Goal: Task Accomplishment & Management: Manage account settings

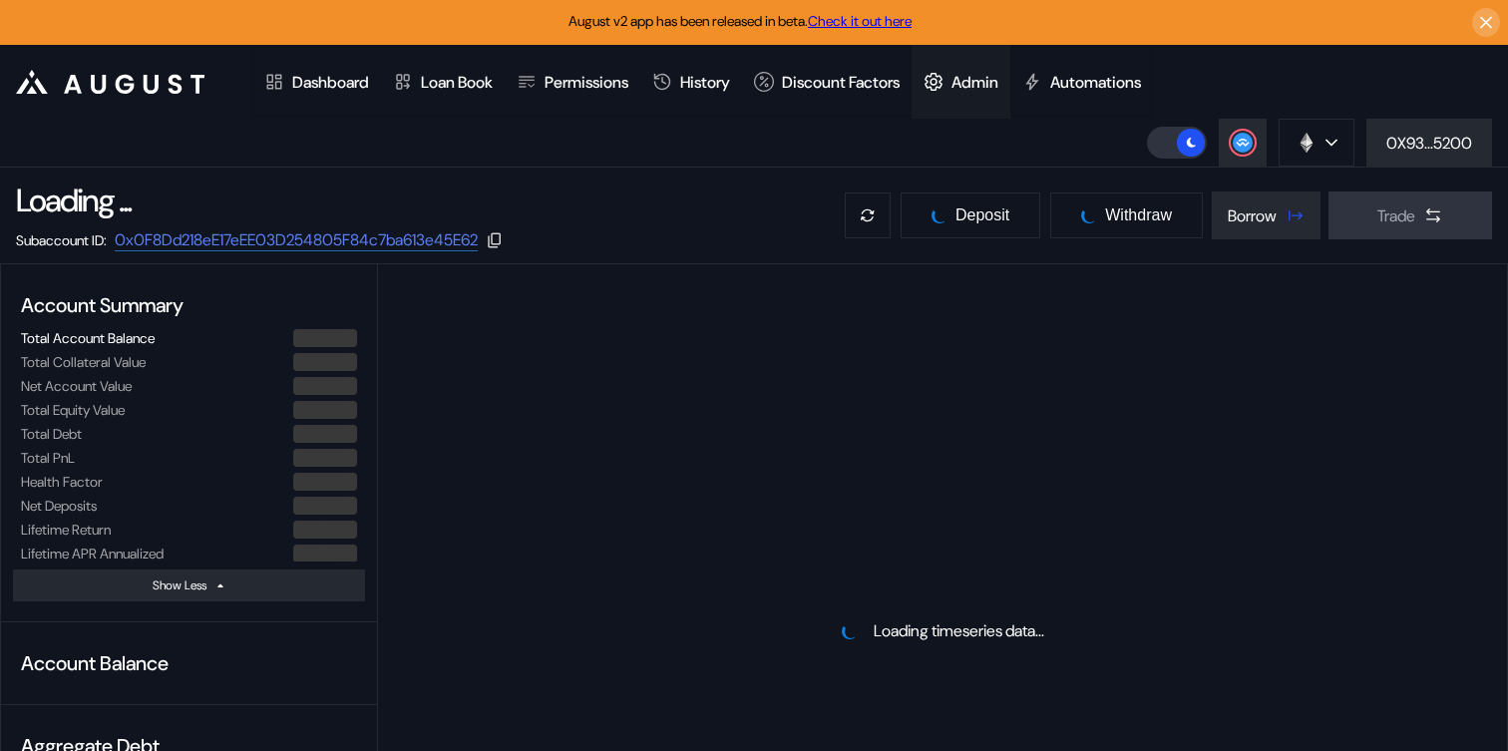
click at [989, 90] on div "Admin" at bounding box center [975, 82] width 47 height 21
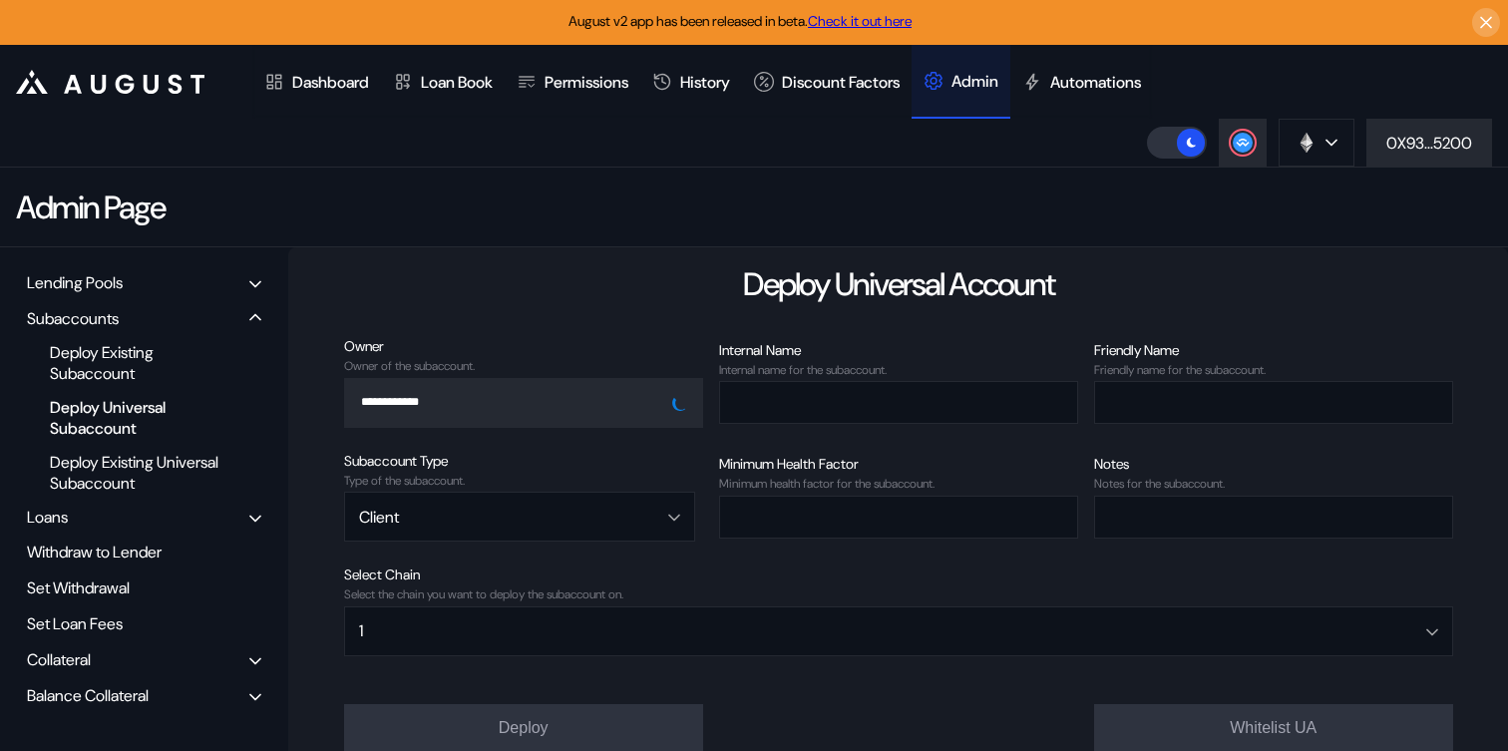
click at [59, 700] on div "Balance Collateral" at bounding box center [88, 695] width 122 height 21
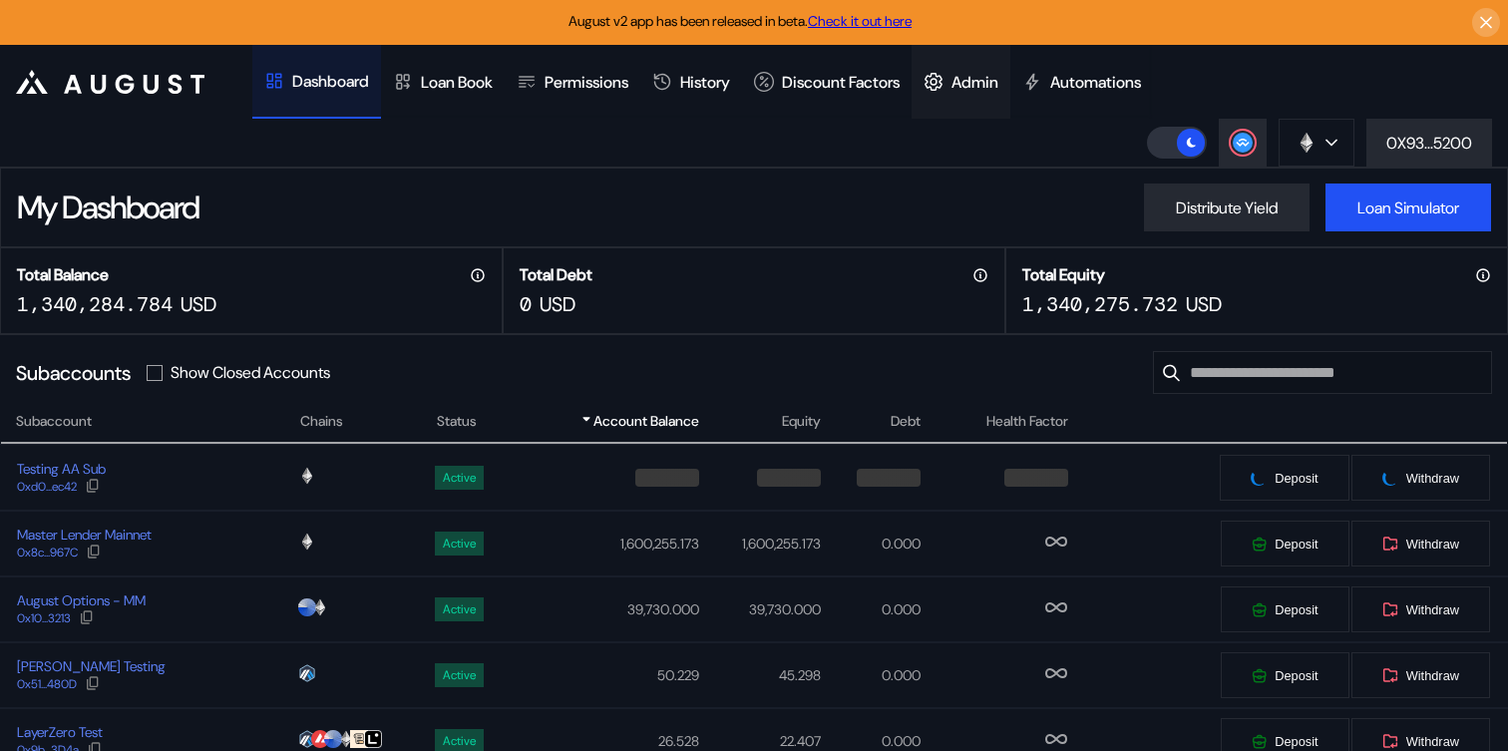
click at [1010, 70] on div "Admin" at bounding box center [961, 82] width 99 height 74
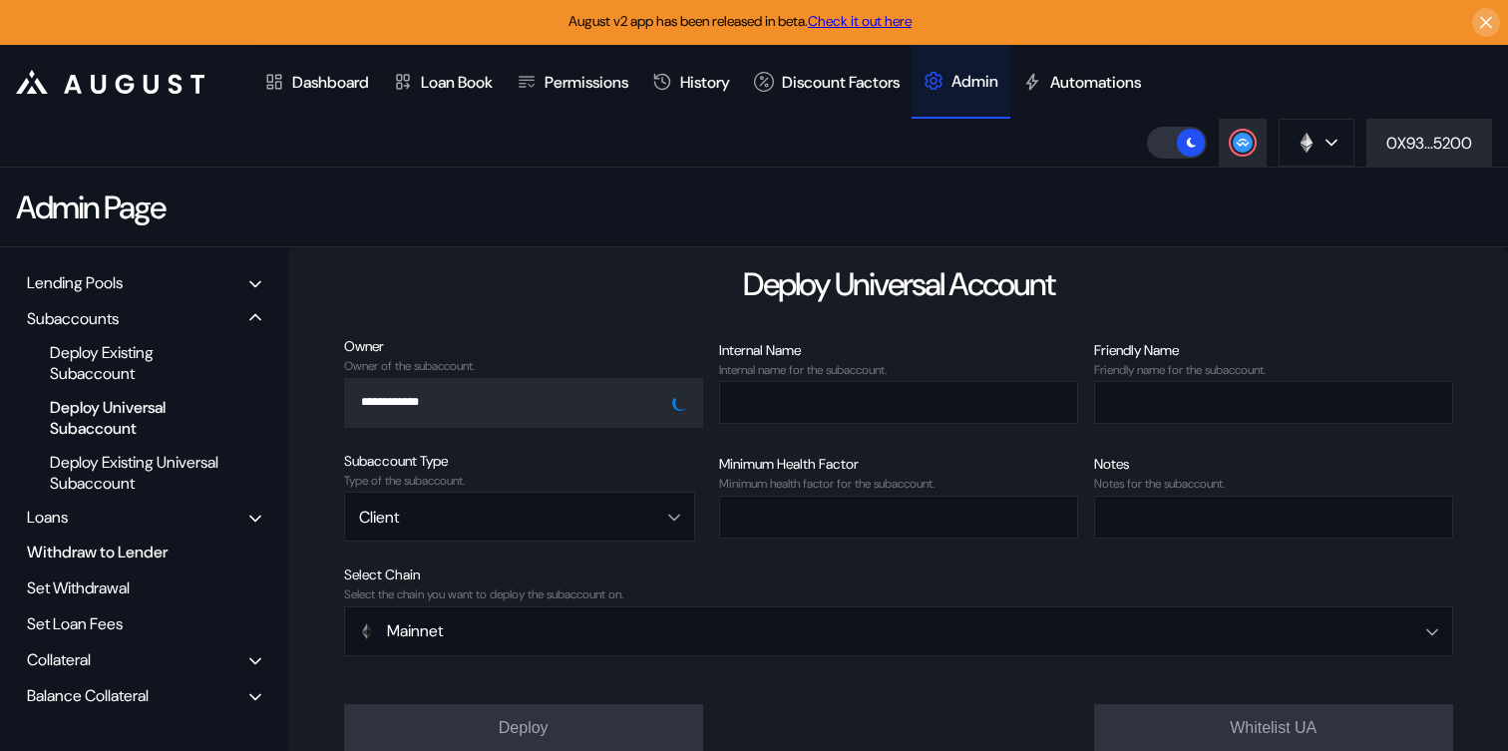
scroll to position [92, 0]
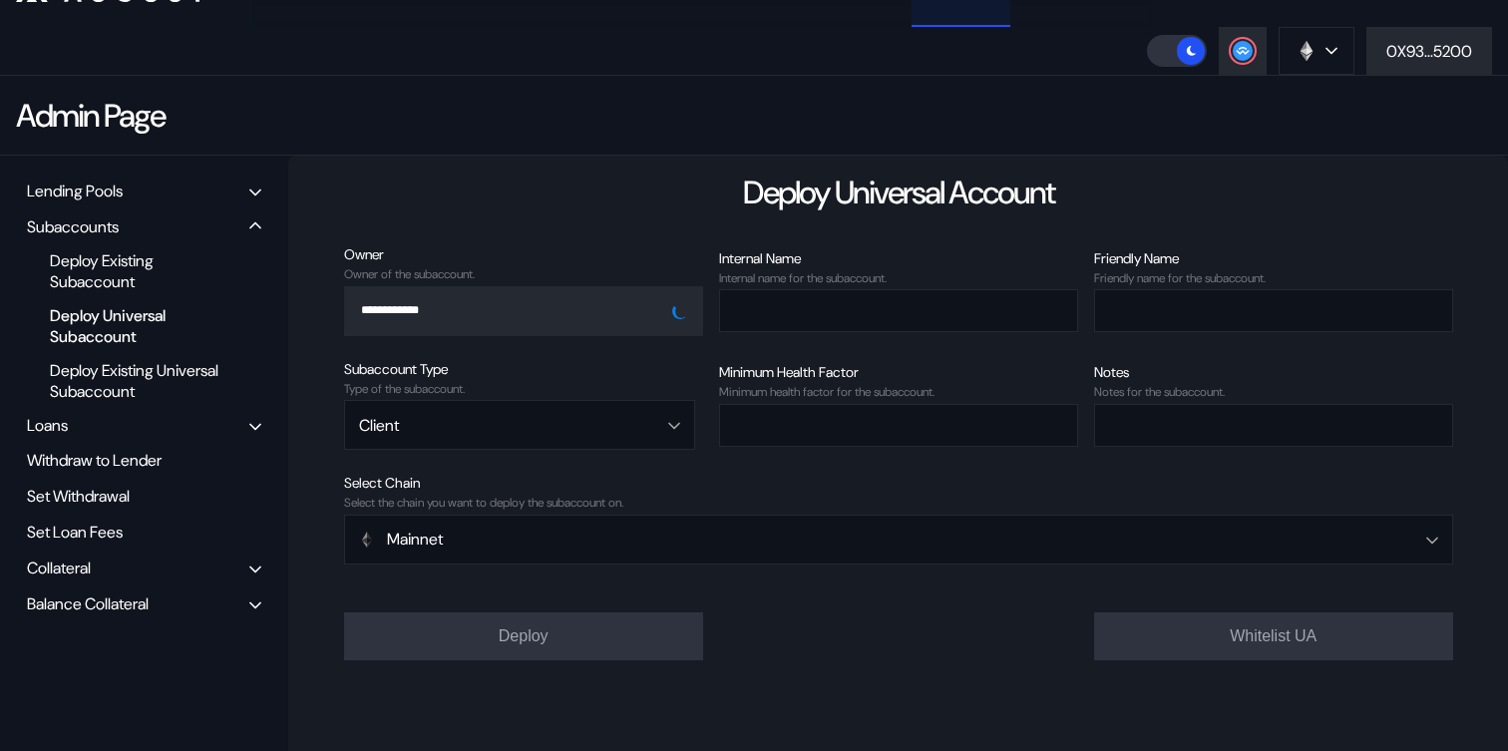
click at [96, 616] on div "Balance Collateral" at bounding box center [144, 604] width 248 height 31
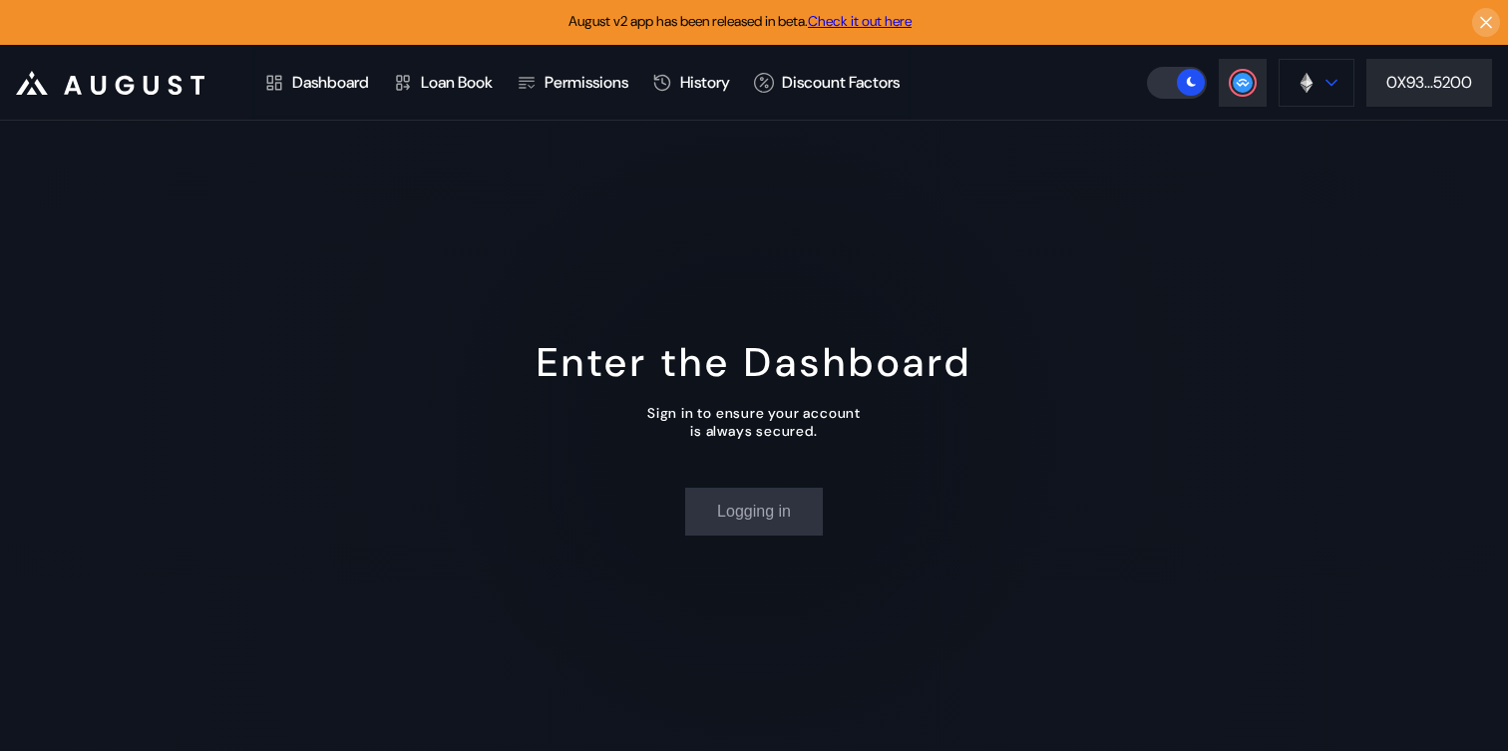
click at [1342, 70] on button at bounding box center [1317, 83] width 76 height 48
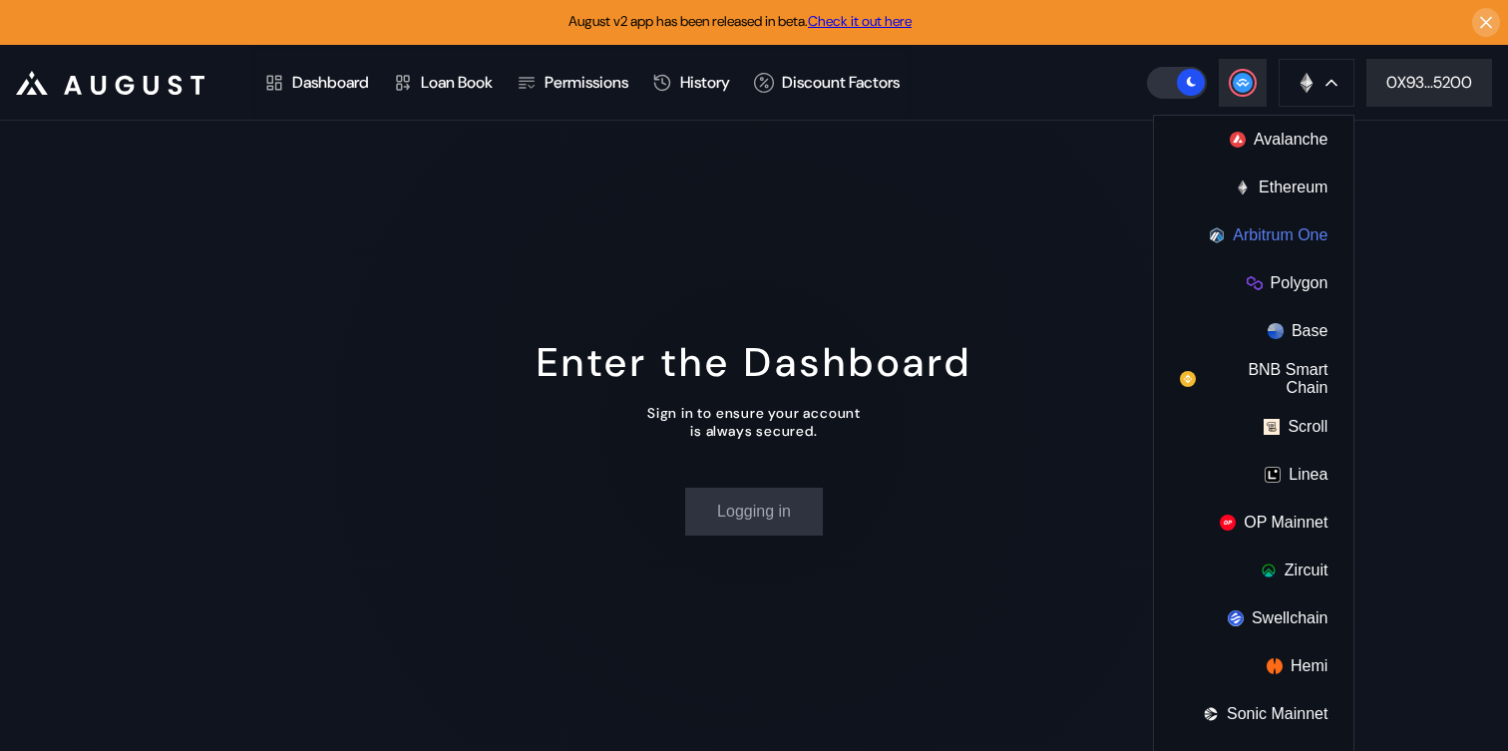
click at [1305, 239] on button "Arbitrum One" at bounding box center [1254, 235] width 200 height 48
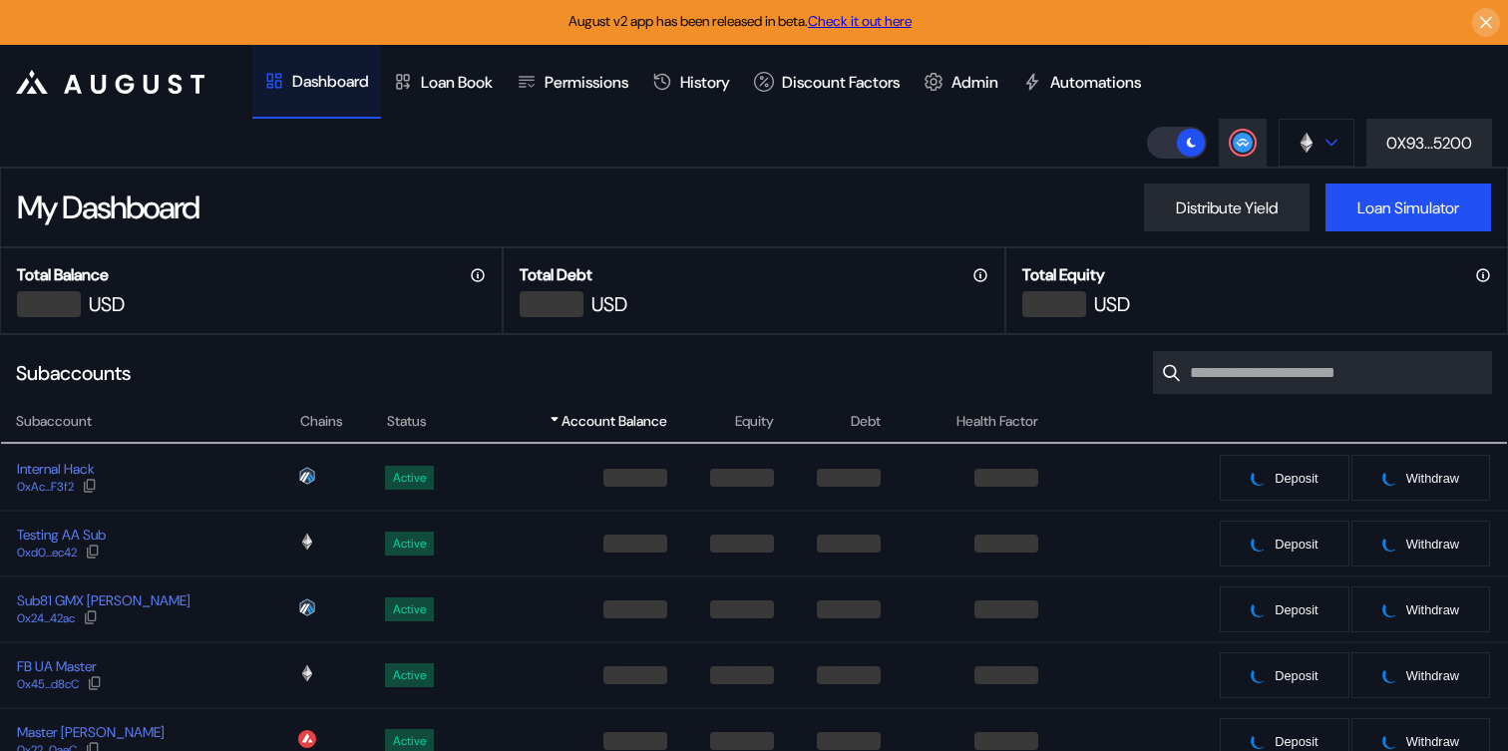
click at [1314, 141] on img at bounding box center [1307, 143] width 22 height 22
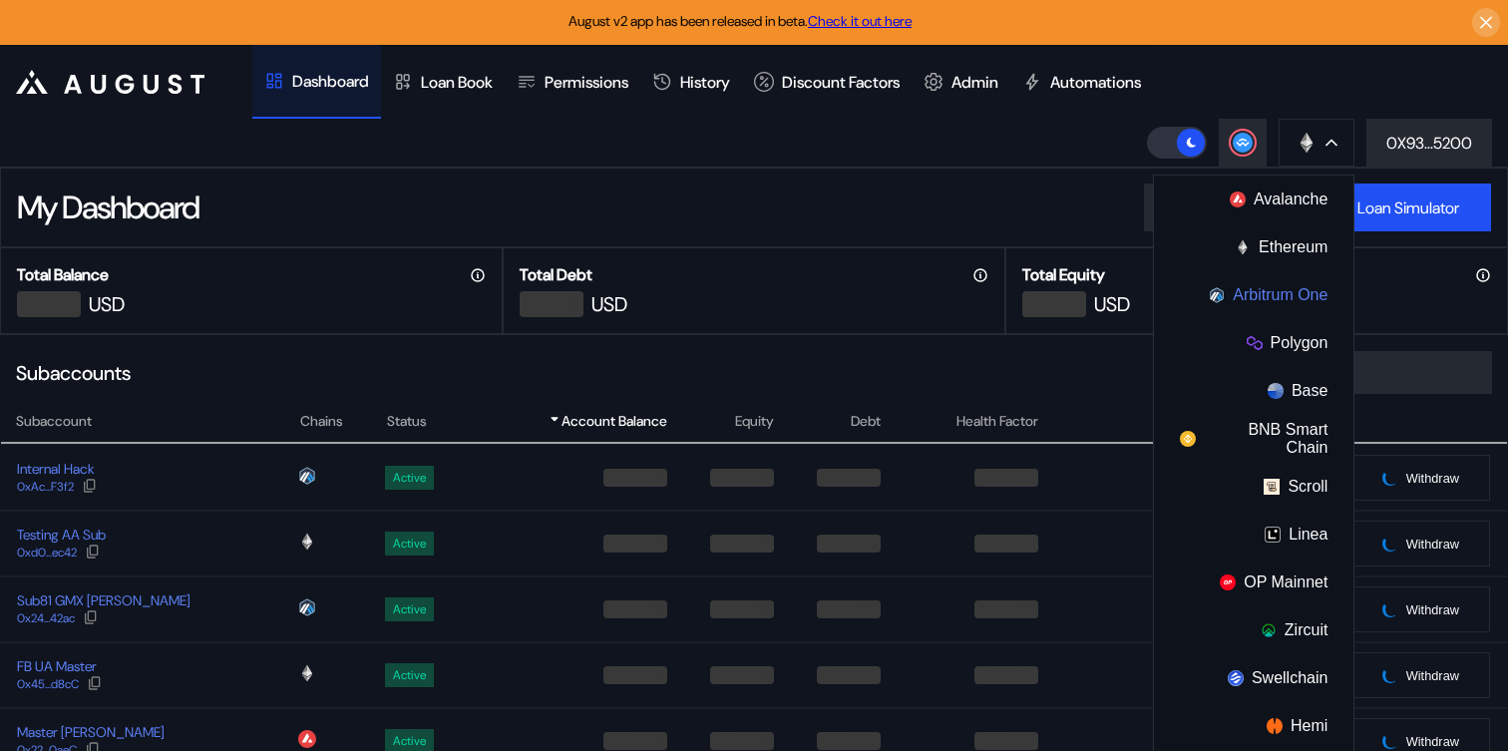
click at [1284, 295] on button "Arbitrum One" at bounding box center [1254, 295] width 200 height 48
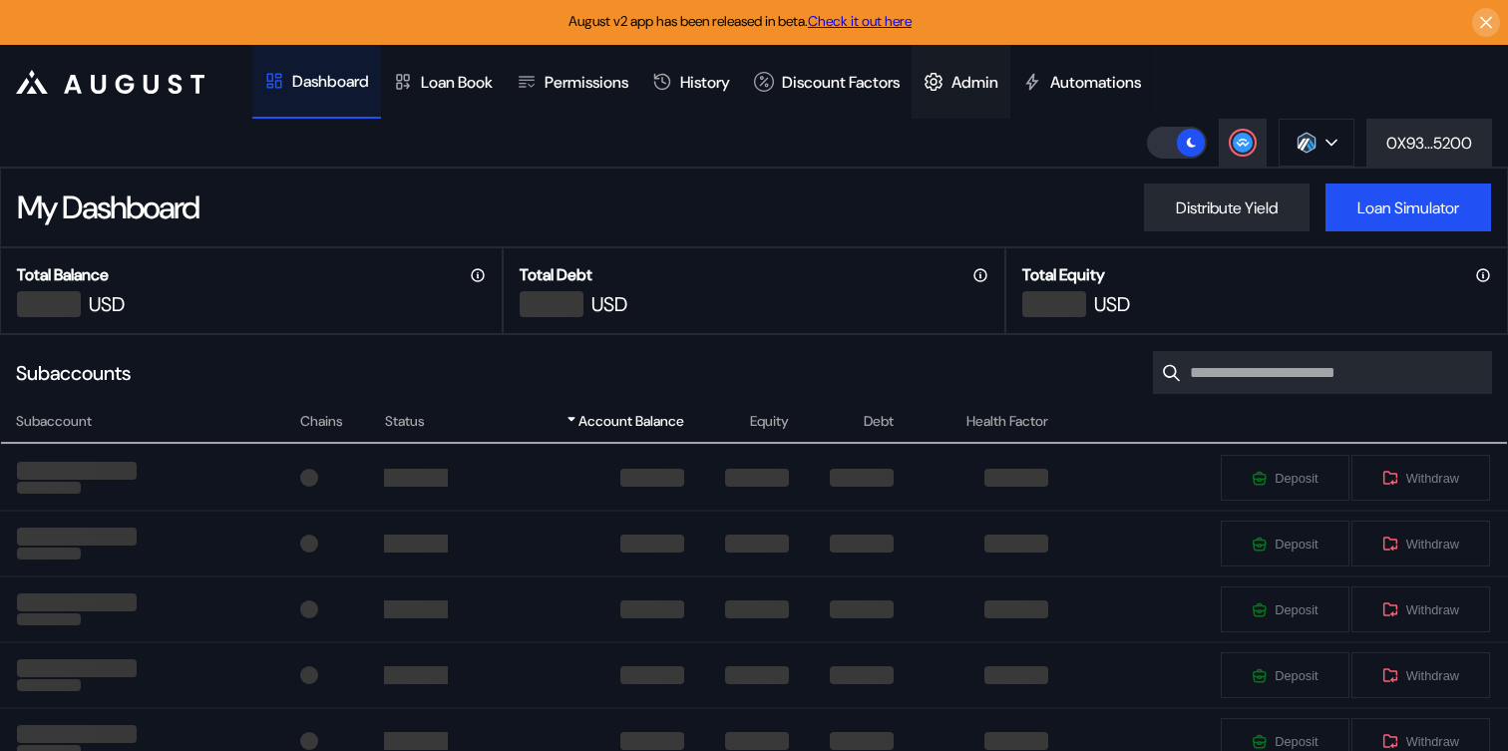
click at [999, 80] on div "Admin" at bounding box center [975, 82] width 47 height 21
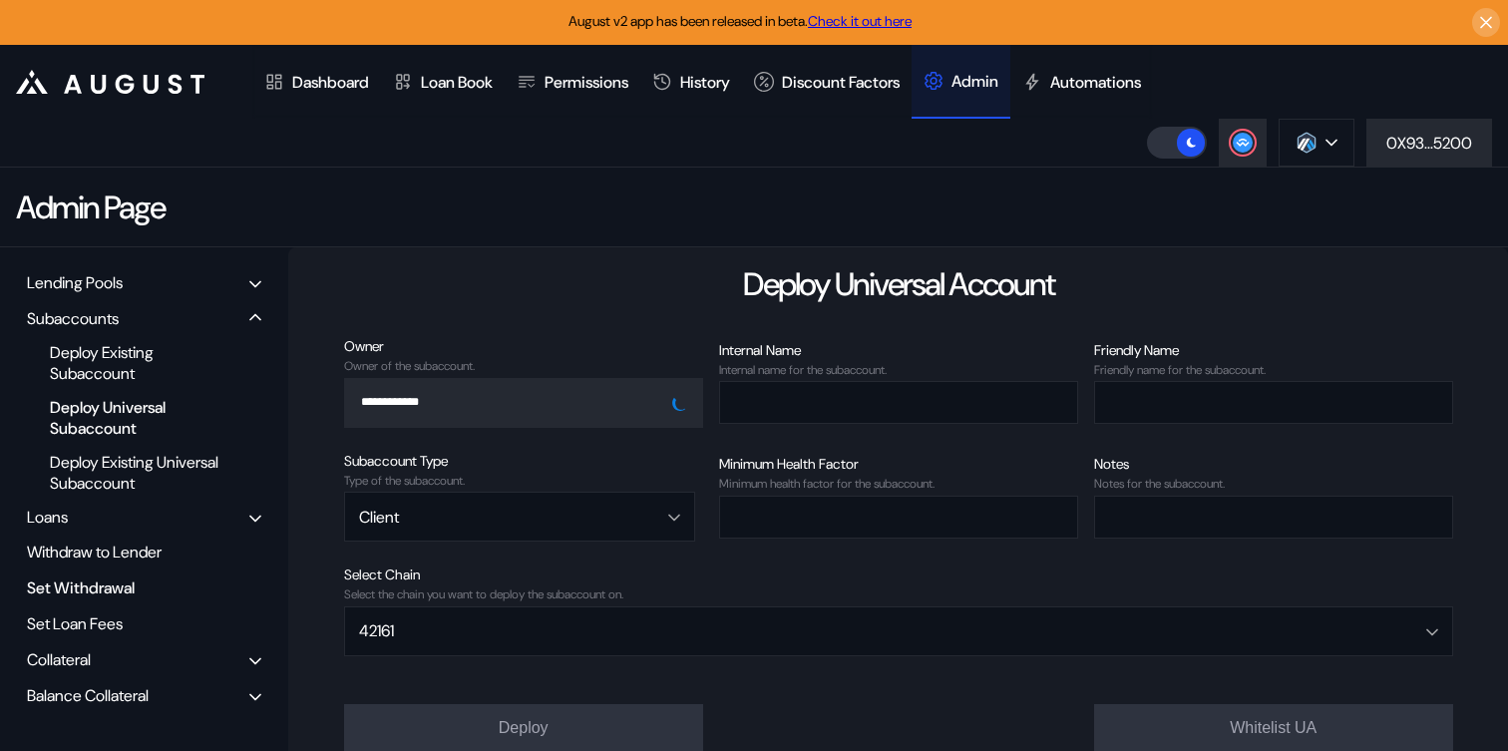
scroll to position [127, 0]
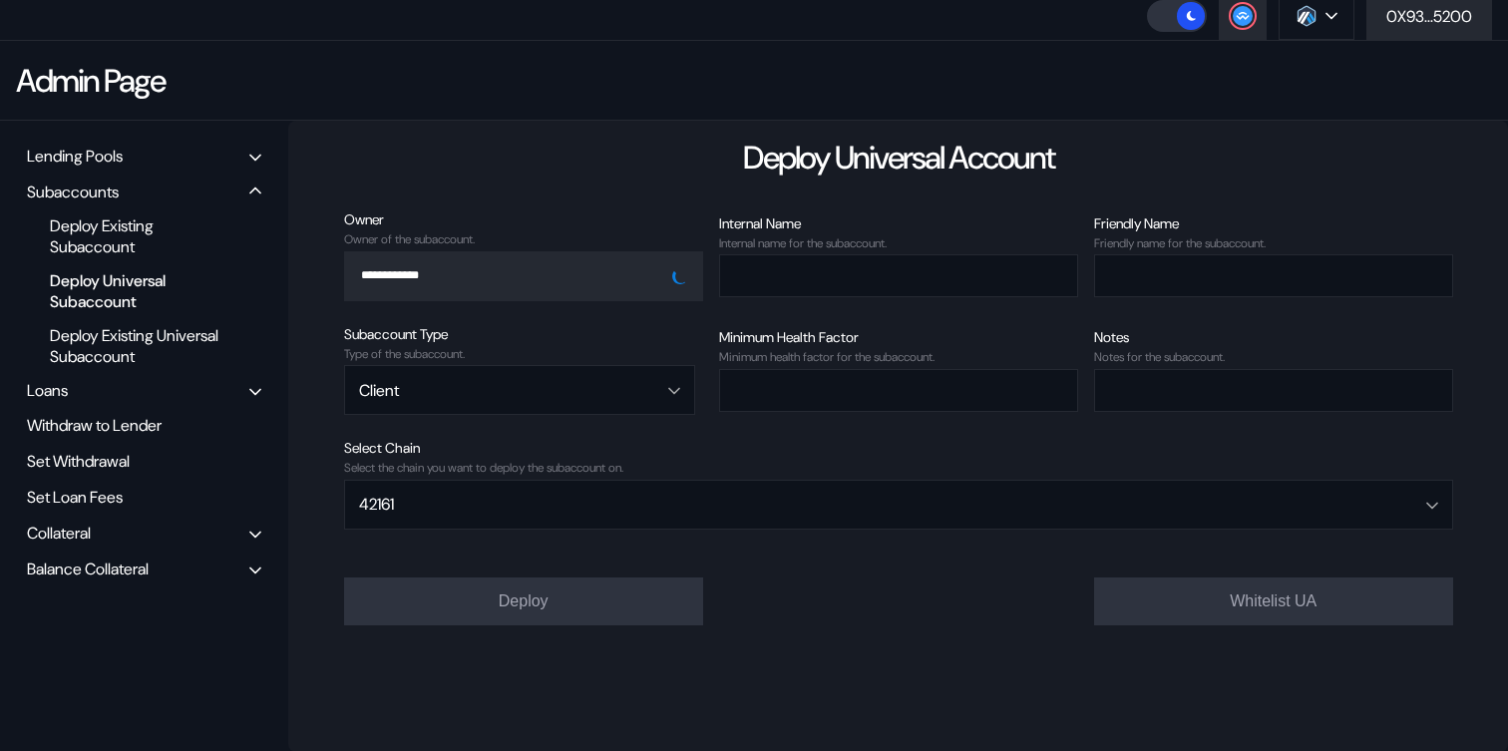
click at [88, 563] on div "Balance Collateral" at bounding box center [88, 569] width 122 height 21
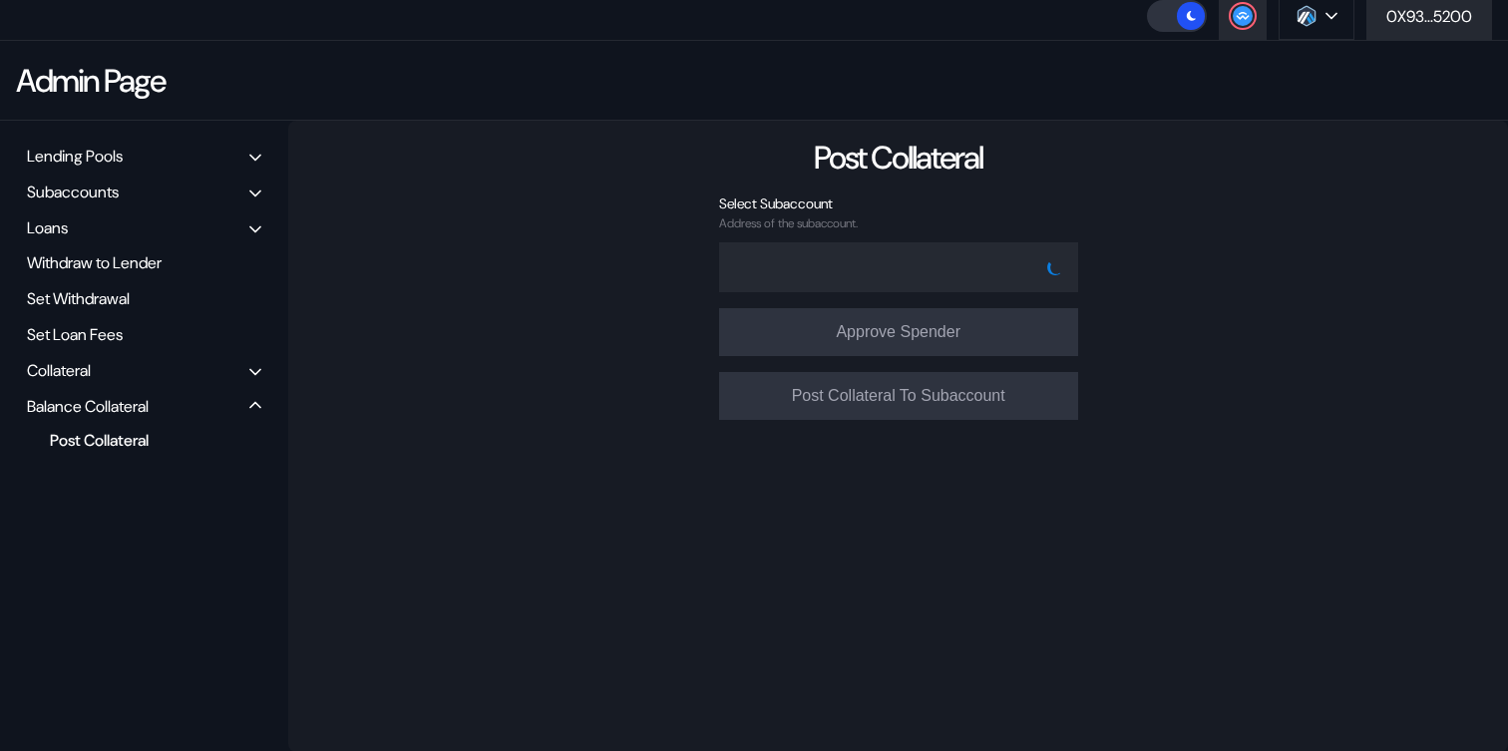
type input "**********"
click at [1009, 182] on div "**********" at bounding box center [898, 436] width 1220 height 631
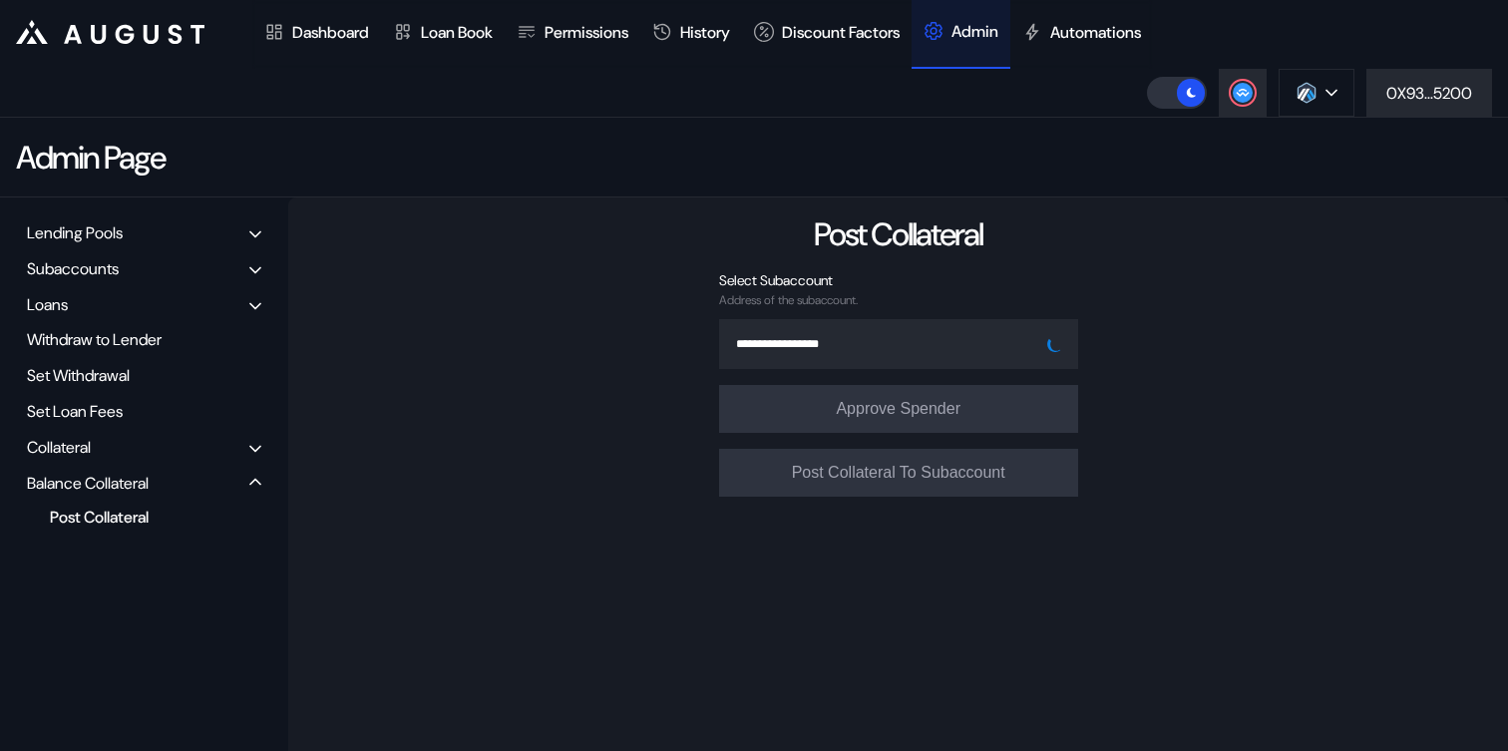
scroll to position [43, 0]
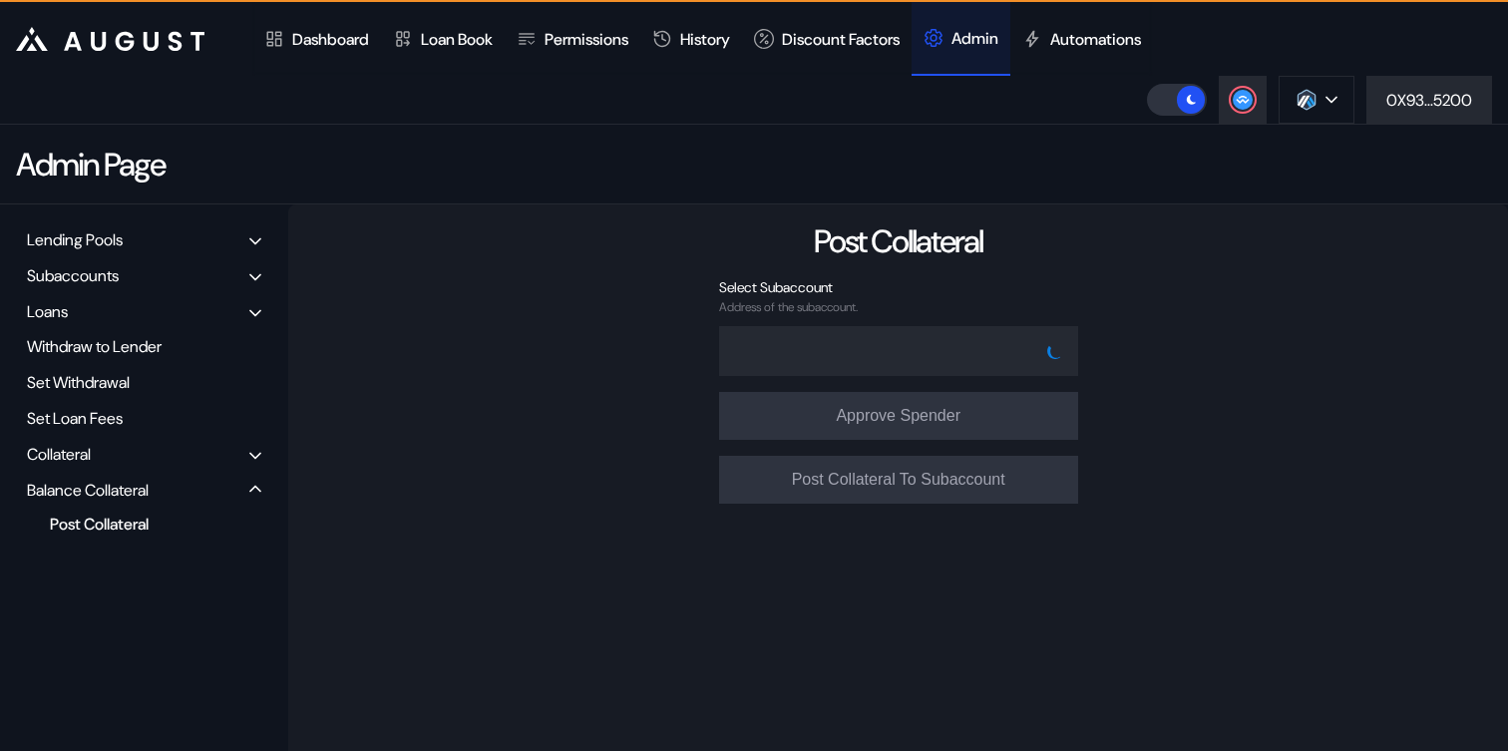
type input "**********"
click at [1113, 232] on div "**********" at bounding box center [898, 519] width 1220 height 631
click at [599, 337] on div "**********" at bounding box center [898, 519] width 1220 height 631
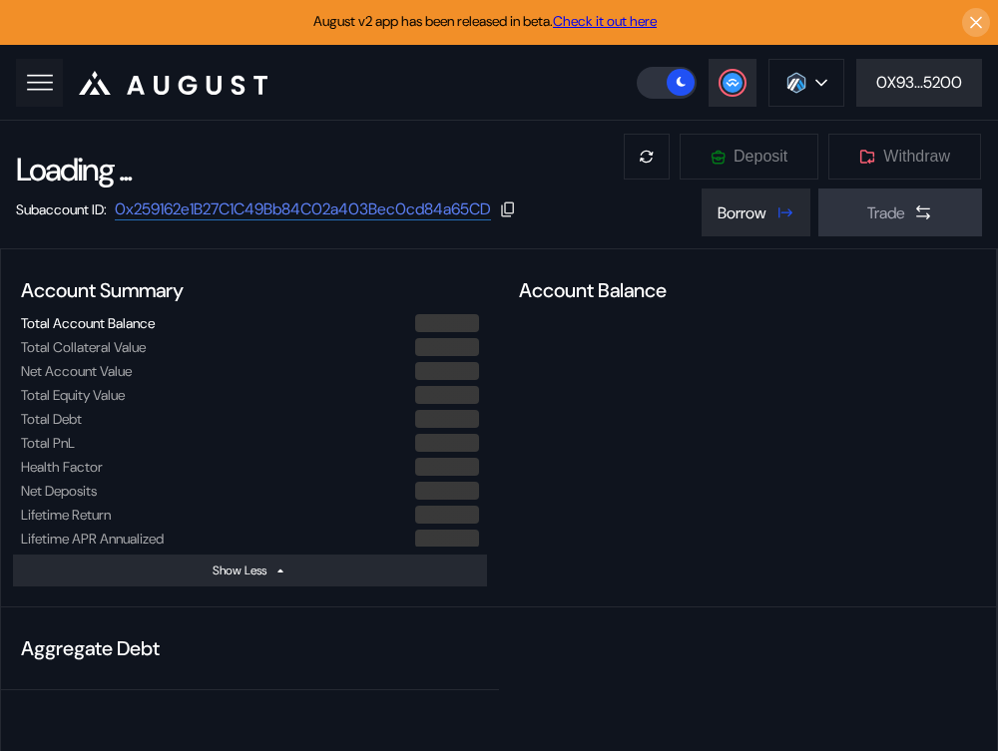
click at [53, 90] on icon at bounding box center [40, 83] width 28 height 28
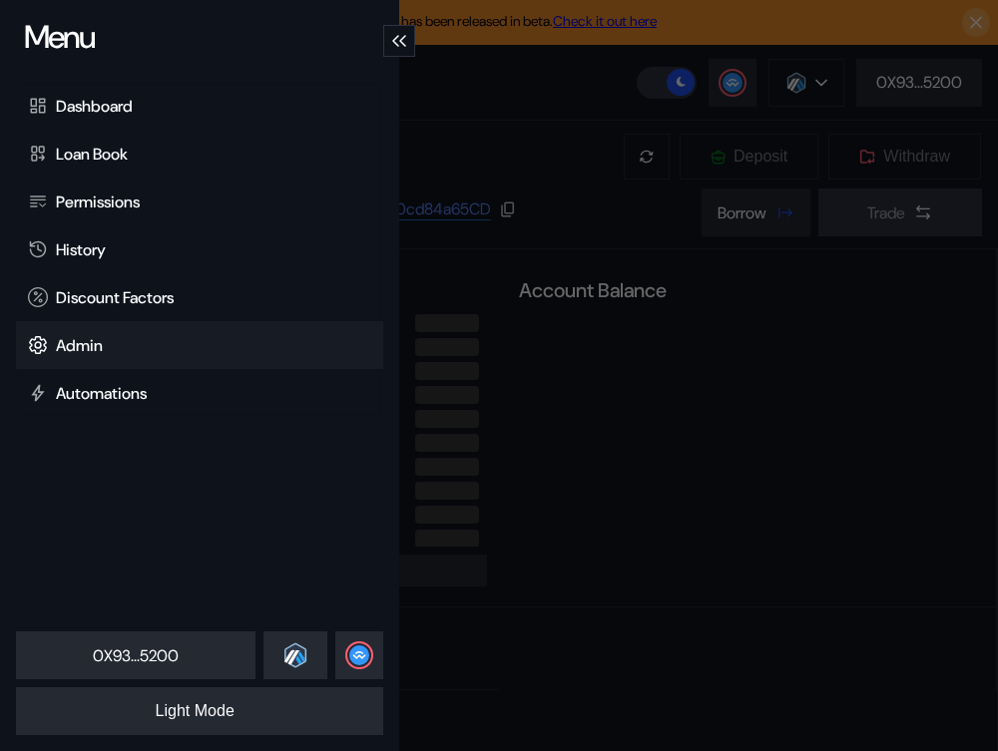
click at [99, 355] on div "Admin" at bounding box center [199, 345] width 367 height 48
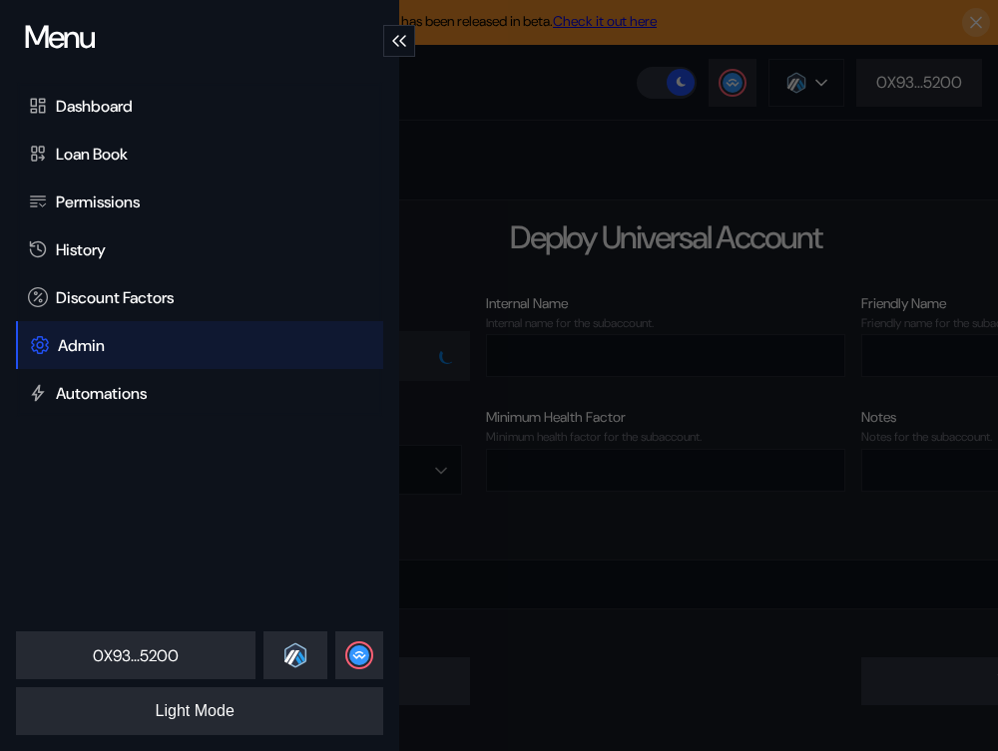
click at [659, 186] on div "Menu Dashboard Loan Book Permissions History Discount Factors Admin Automations…" at bounding box center [499, 375] width 998 height 751
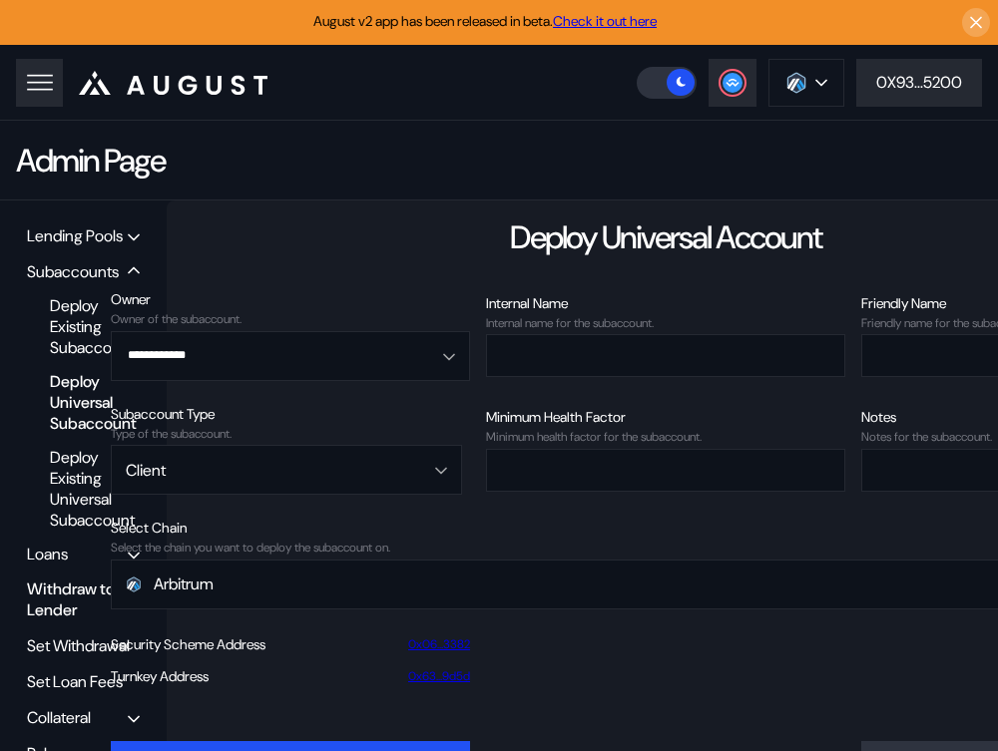
scroll to position [80, 0]
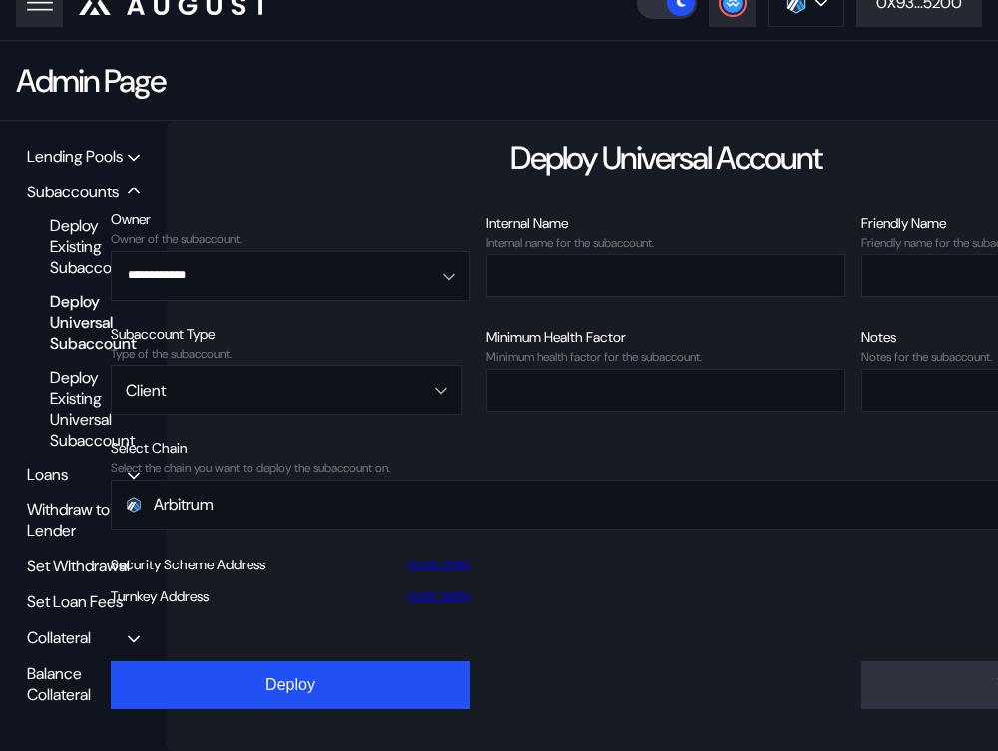
click at [68, 678] on div "Balance Collateral" at bounding box center [77, 684] width 101 height 42
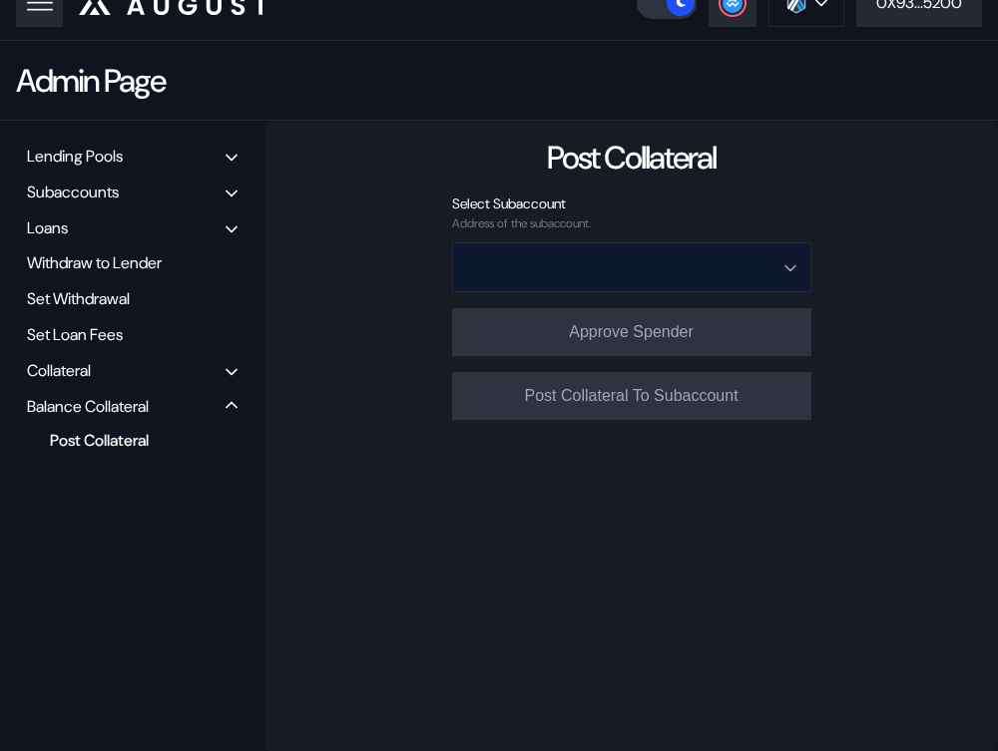
click at [635, 273] on input "Open menu" at bounding box center [620, 267] width 307 height 48
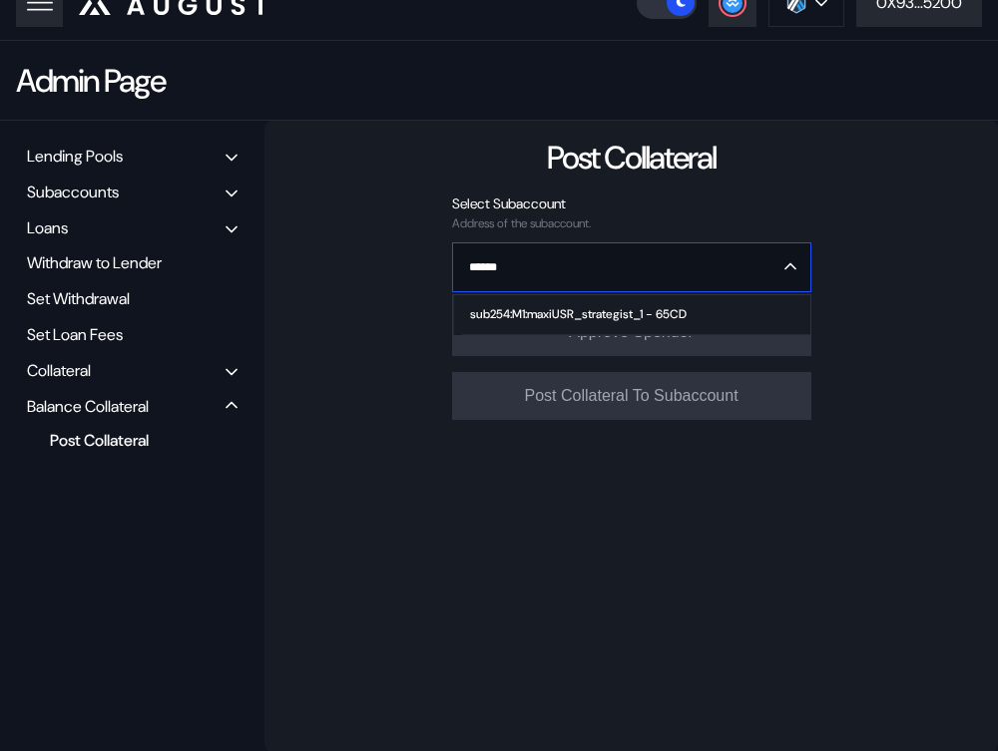
click at [551, 315] on div "sub254:M1:maxiUSR_strategist_1 - 65CD" at bounding box center [578, 314] width 216 height 14
type input "**********"
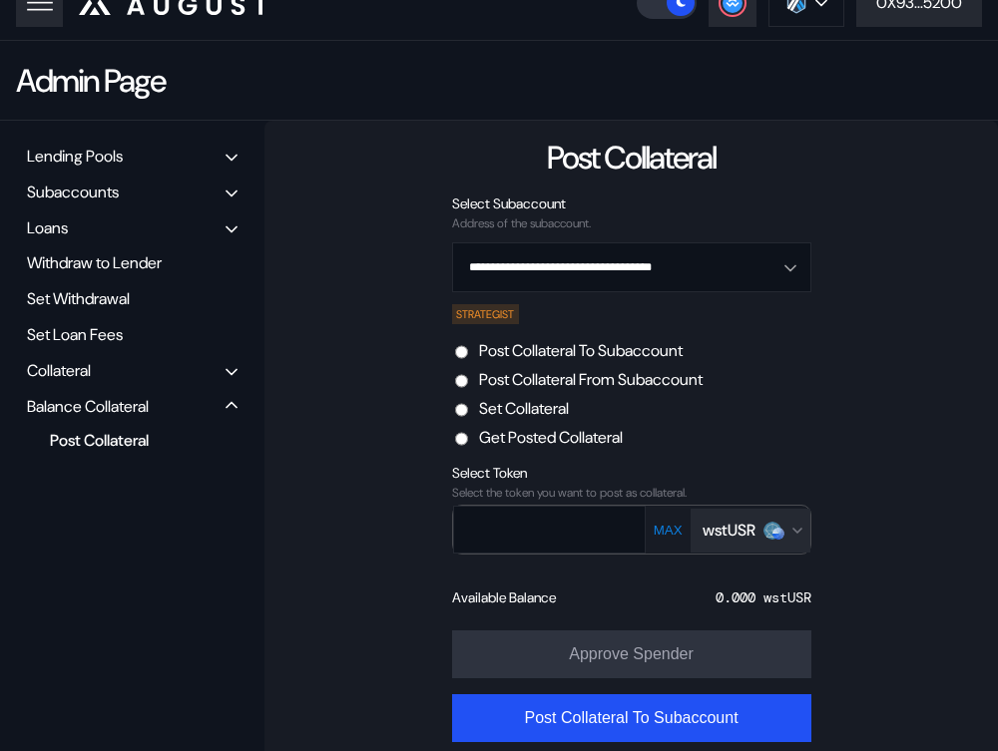
click at [606, 382] on label "Post Collateral From Subaccount" at bounding box center [590, 379] width 223 height 21
click at [755, 535] on div "wstUSR" at bounding box center [728, 530] width 53 height 21
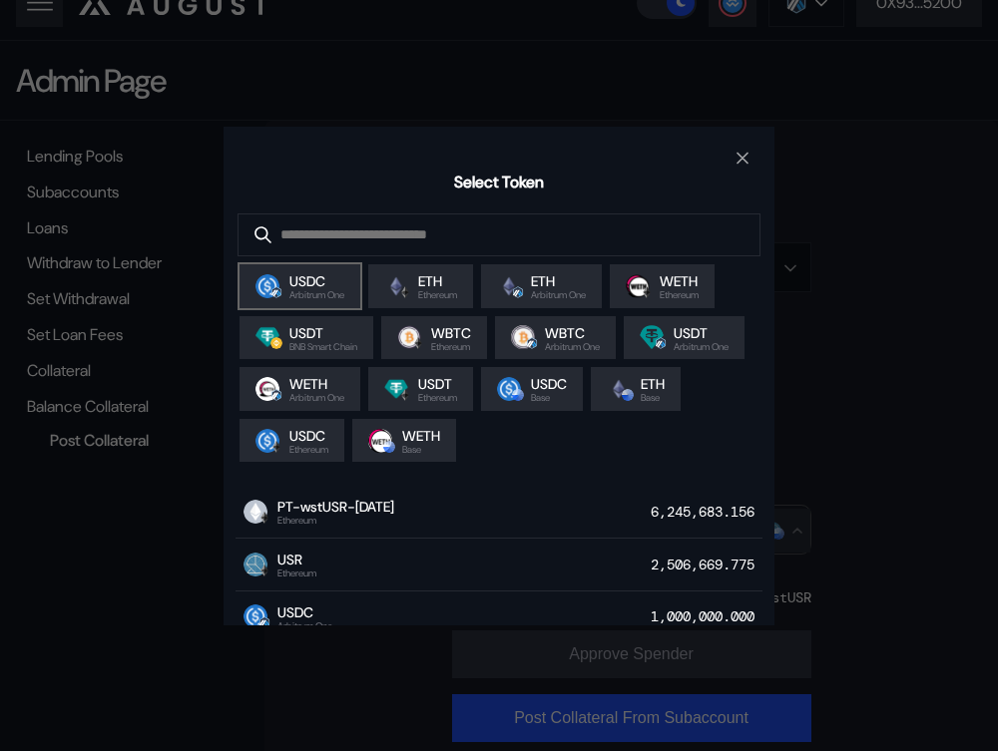
click at [312, 283] on span "USDC" at bounding box center [316, 281] width 55 height 18
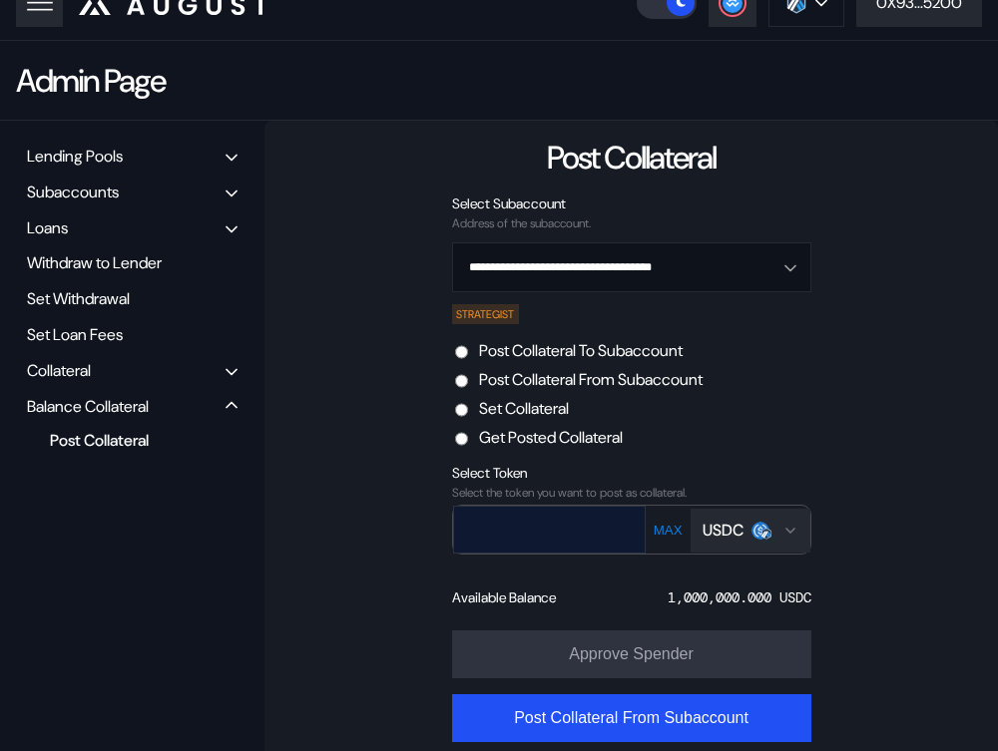
click at [606, 531] on input "text" at bounding box center [535, 529] width 162 height 41
click at [680, 528] on button "MAX" at bounding box center [667, 530] width 41 height 17
type input "*********"
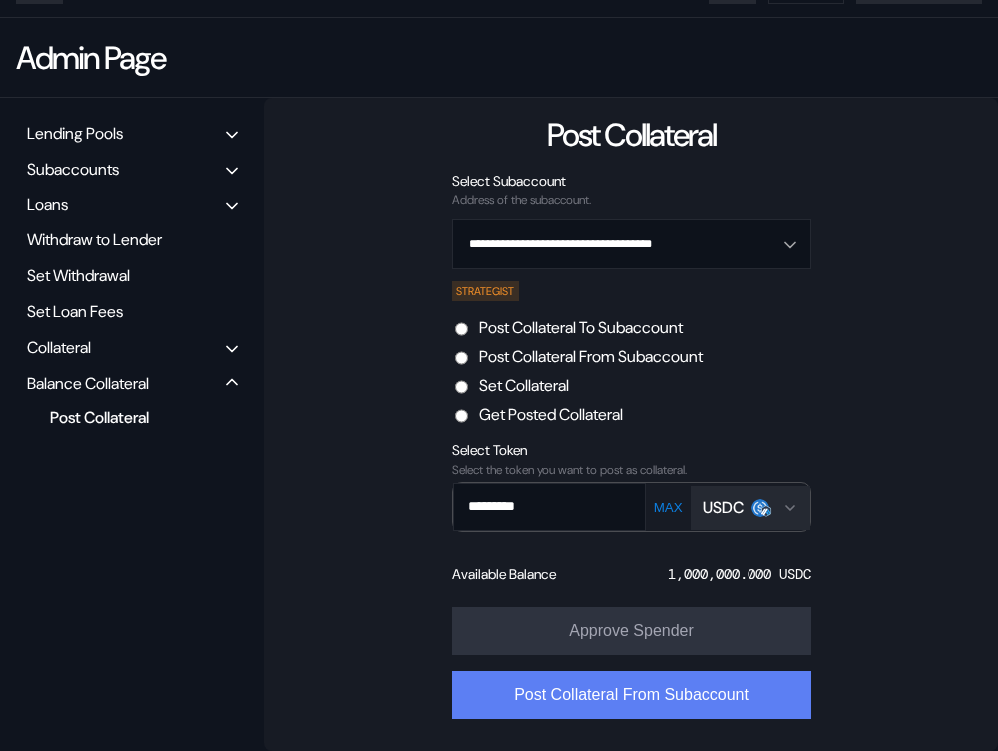
click at [666, 705] on button "Post Collateral From Subaccount" at bounding box center [631, 695] width 359 height 48
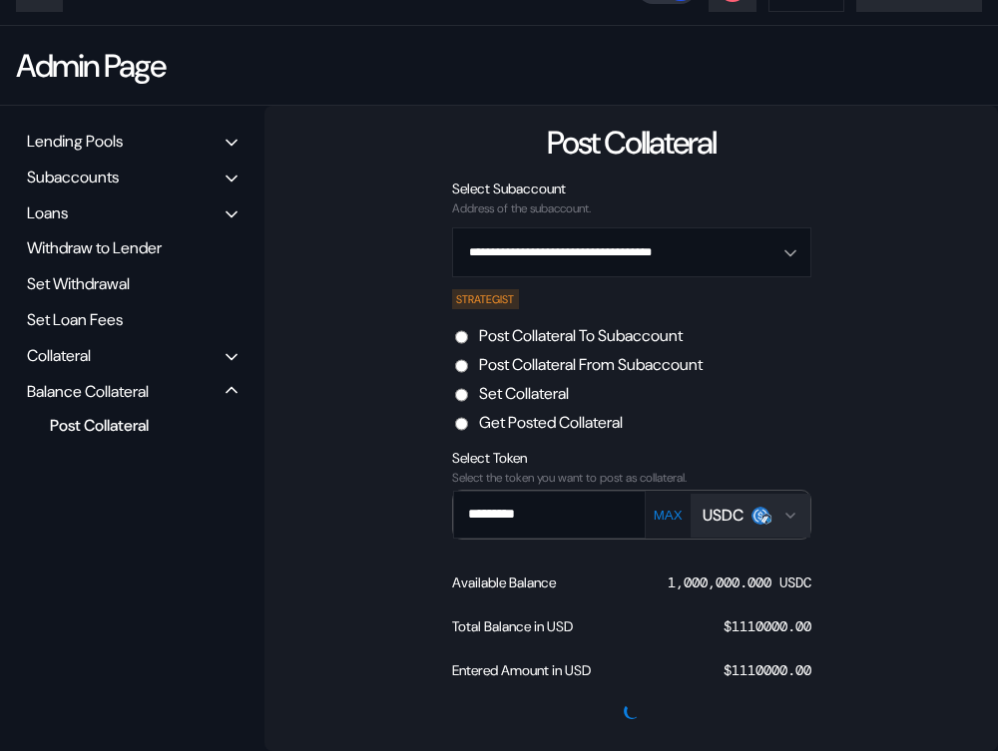
scroll to position [0, 0]
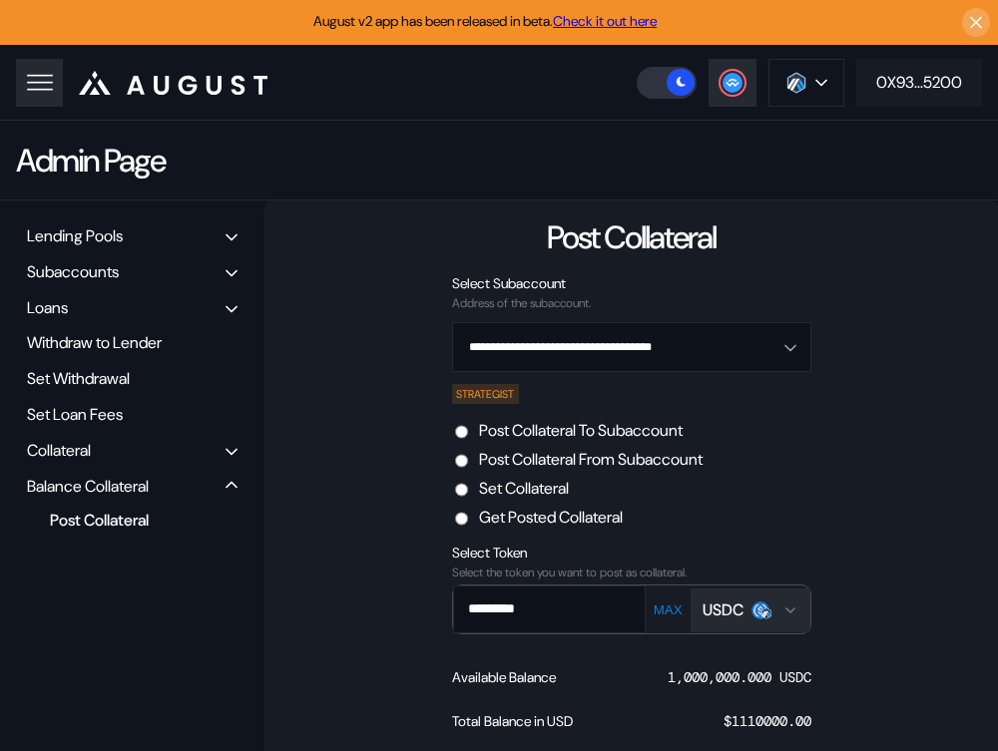
click at [902, 73] on div "0X93...5200" at bounding box center [919, 82] width 86 height 21
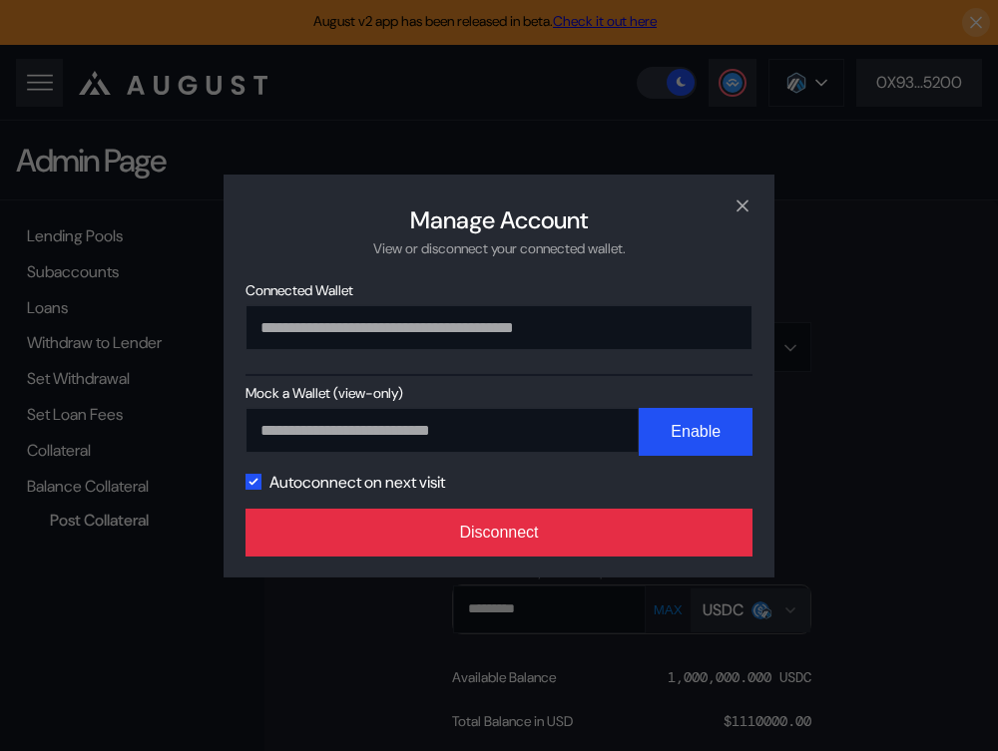
click at [565, 530] on button "Disconnect" at bounding box center [498, 533] width 507 height 48
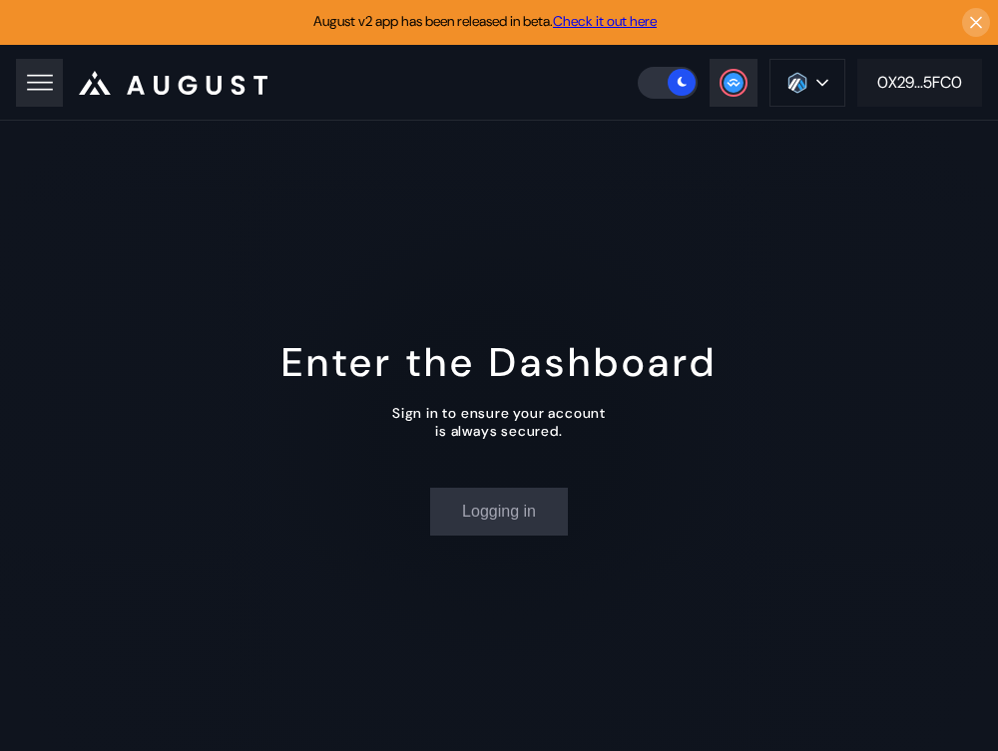
click at [949, 89] on div "0X29...5FC0" at bounding box center [919, 82] width 85 height 21
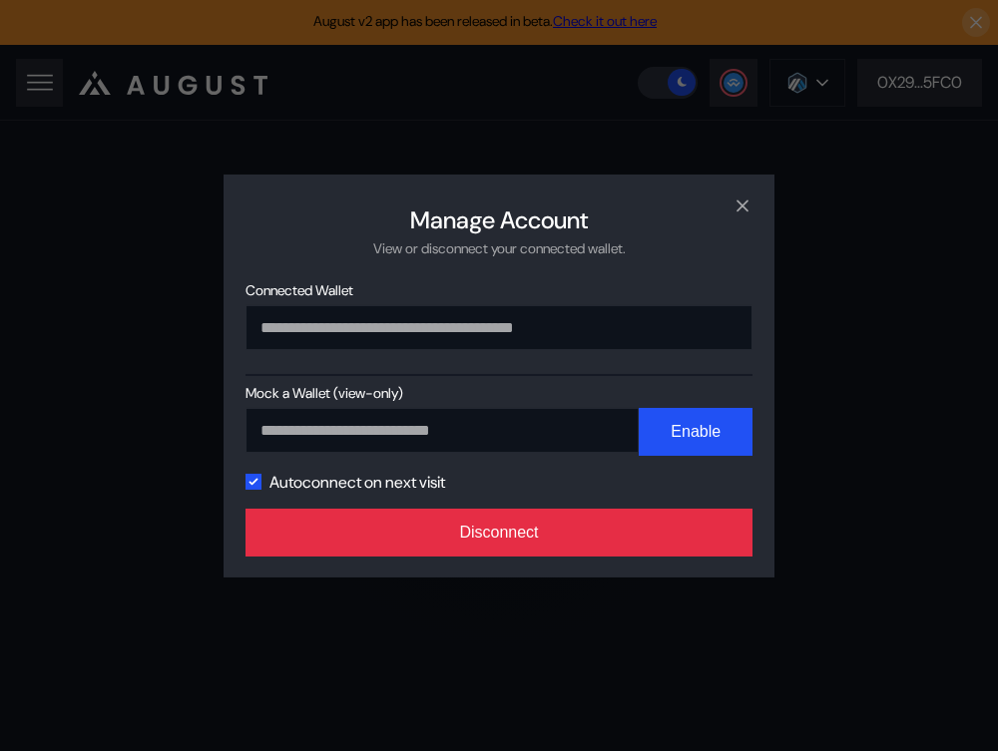
click at [537, 549] on button "Disconnect" at bounding box center [498, 533] width 507 height 48
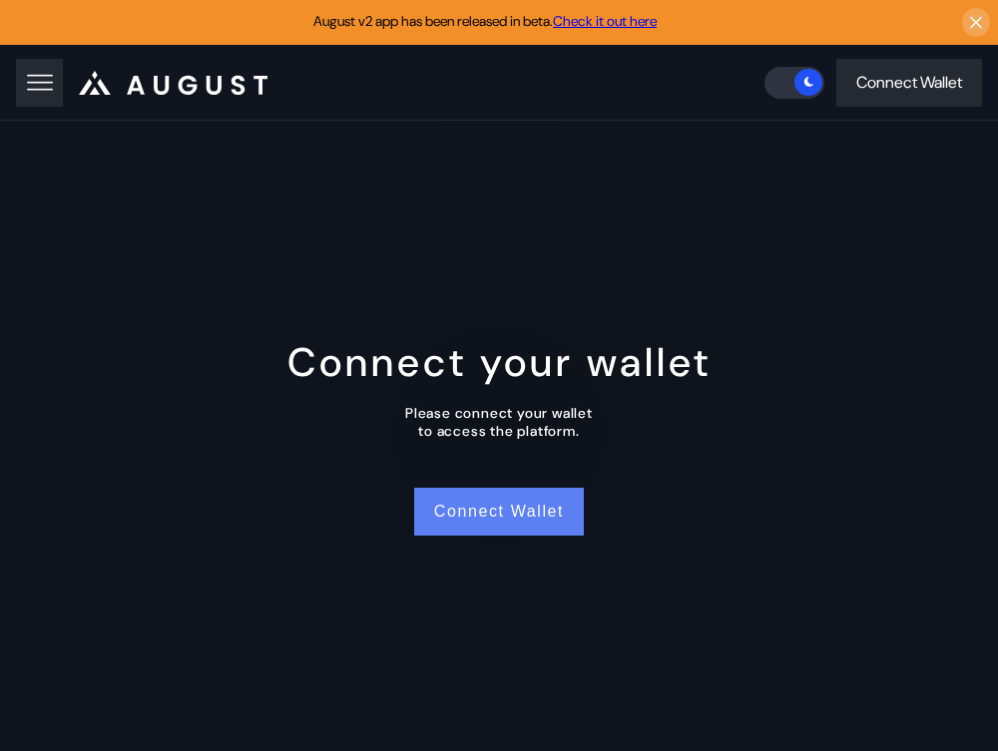
click at [514, 520] on button "Connect Wallet" at bounding box center [499, 512] width 170 height 48
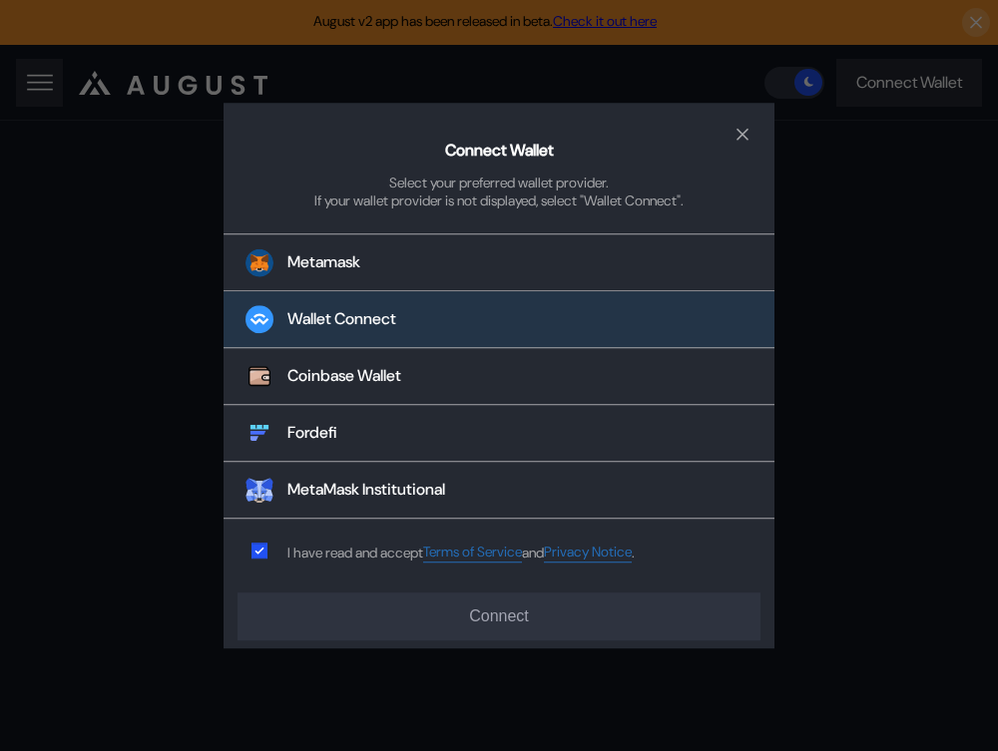
click at [469, 333] on button "Wallet Connect" at bounding box center [498, 320] width 551 height 57
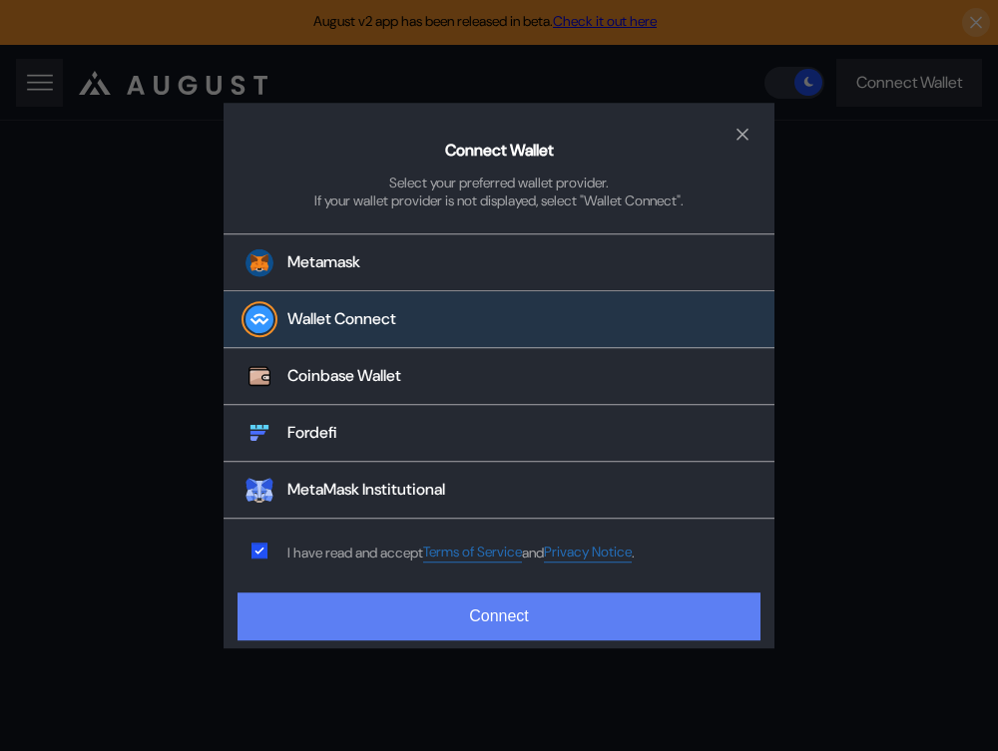
click at [422, 607] on button "Connect" at bounding box center [498, 617] width 523 height 48
click at [610, 630] on button "Connect" at bounding box center [498, 617] width 523 height 48
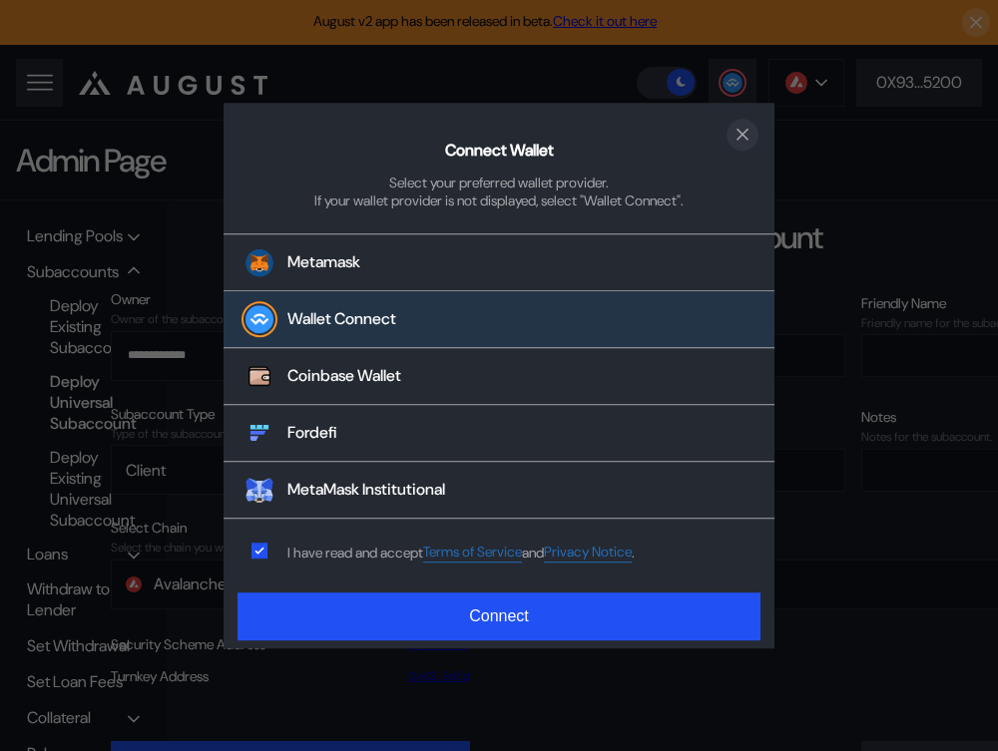
click at [742, 135] on icon "close modal" at bounding box center [742, 135] width 10 height 10
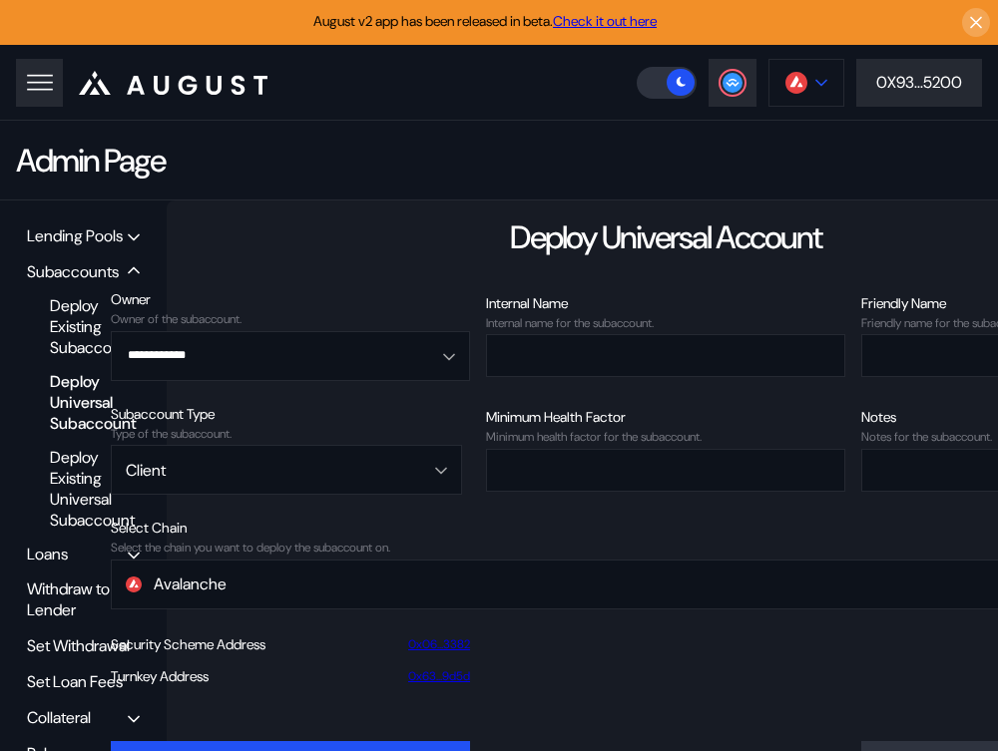
click at [802, 91] on img at bounding box center [796, 83] width 22 height 22
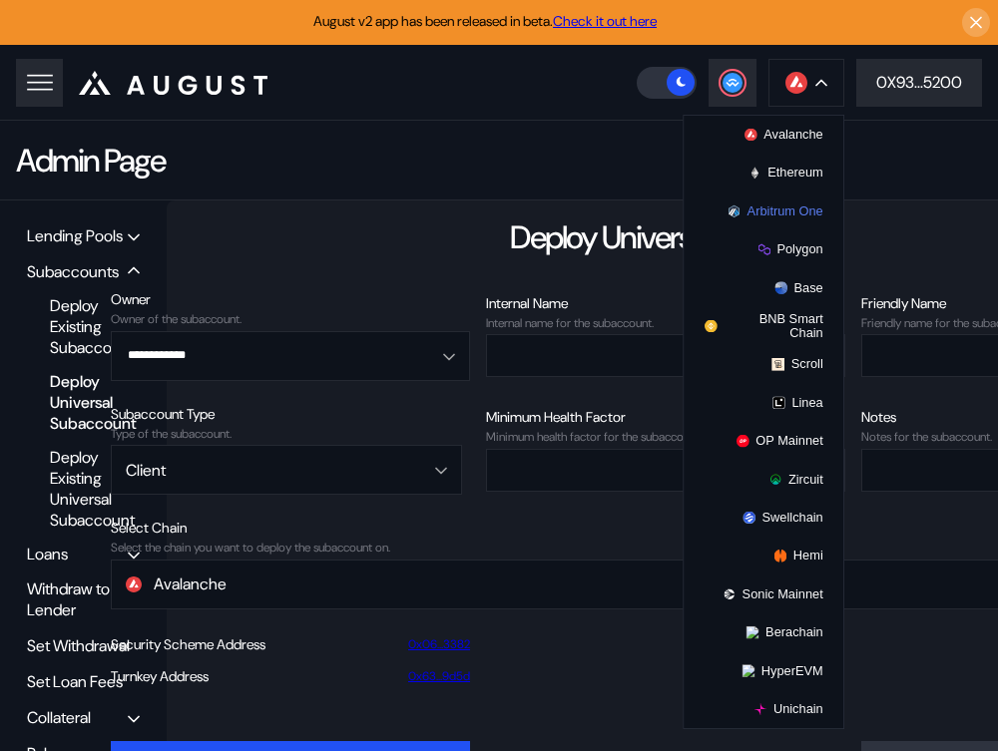
click at [775, 207] on button "Arbitrum One" at bounding box center [763, 211] width 160 height 38
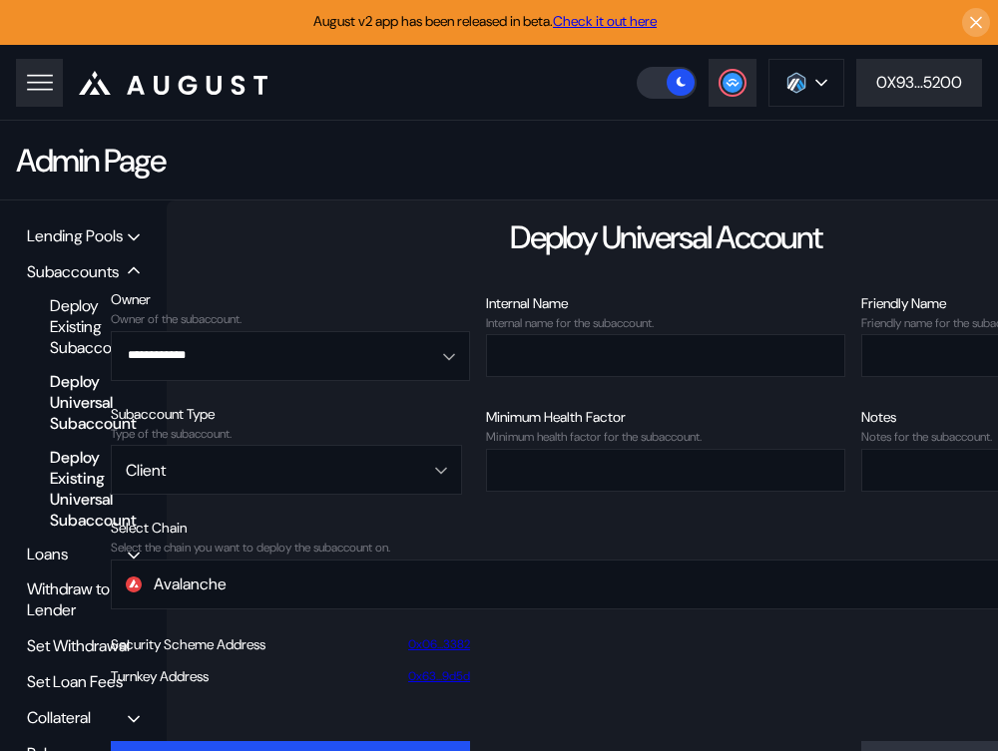
scroll to position [80, 0]
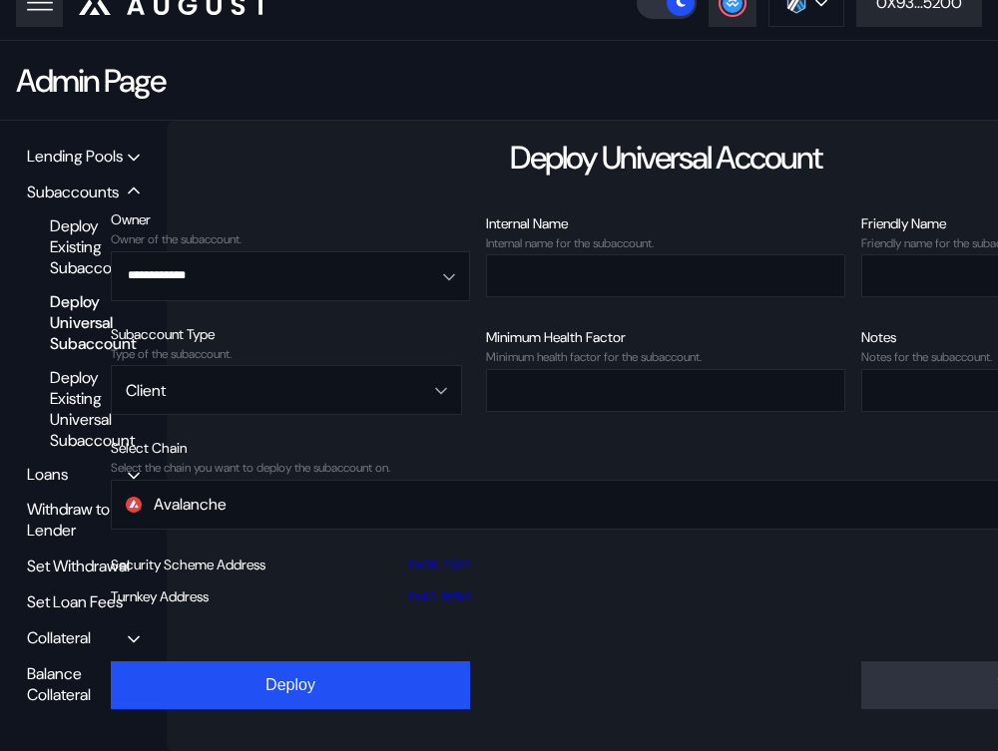
click at [51, 670] on div "Balance Collateral" at bounding box center [77, 684] width 101 height 42
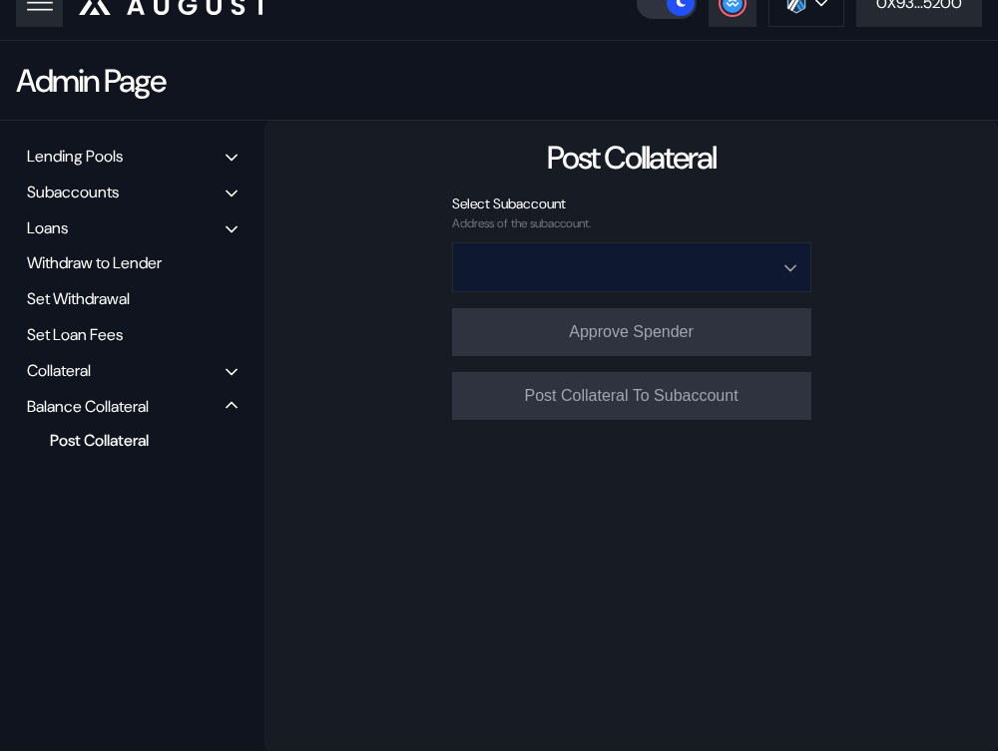
click at [571, 260] on input "Open menu" at bounding box center [620, 267] width 307 height 48
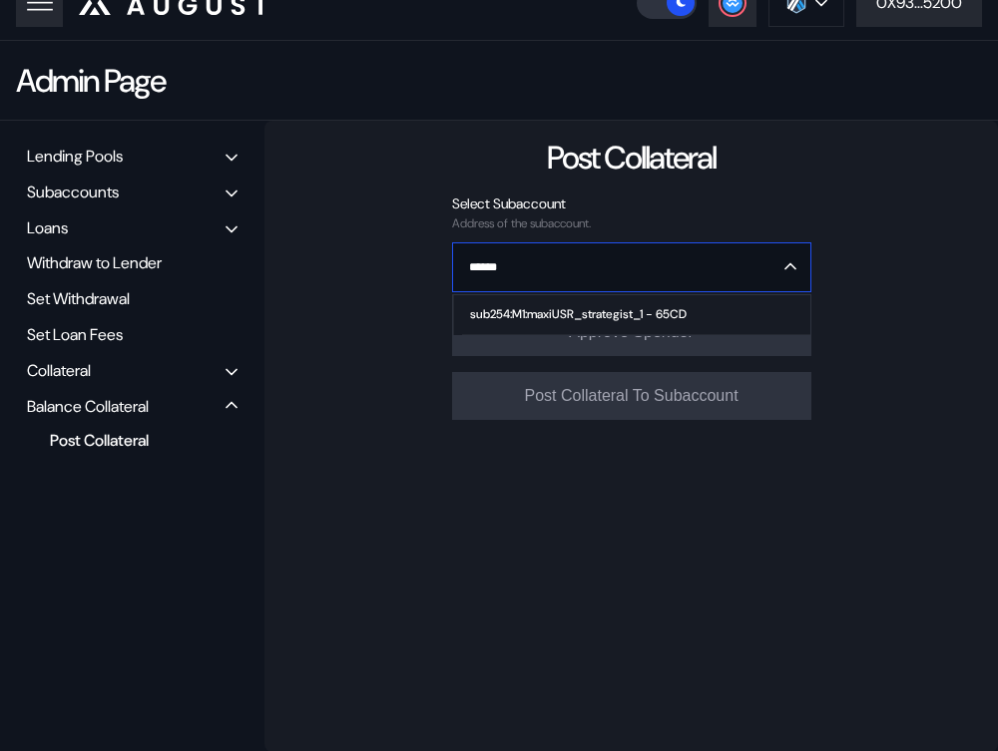
click at [509, 308] on div "sub254:M1:maxiUSR_strategist_1 - 65CD" at bounding box center [578, 314] width 216 height 14
type input "**********"
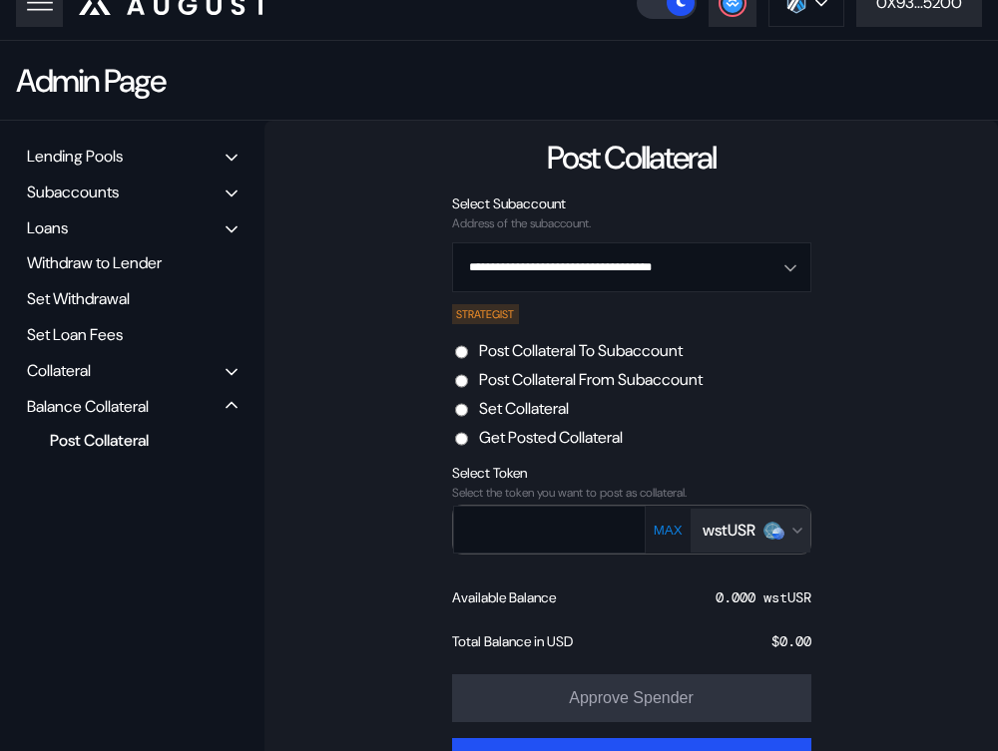
click at [617, 377] on label "Post Collateral From Subaccount" at bounding box center [590, 379] width 223 height 21
click at [753, 530] on div "wstUSR" at bounding box center [728, 530] width 53 height 21
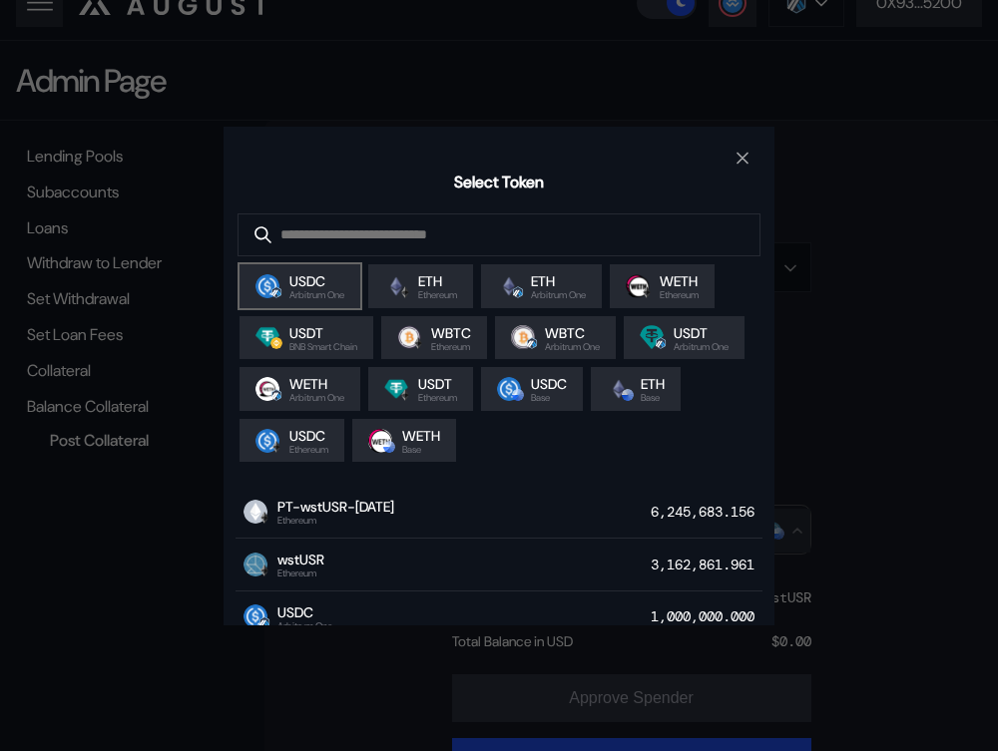
click at [300, 289] on span "USDC" at bounding box center [316, 281] width 55 height 18
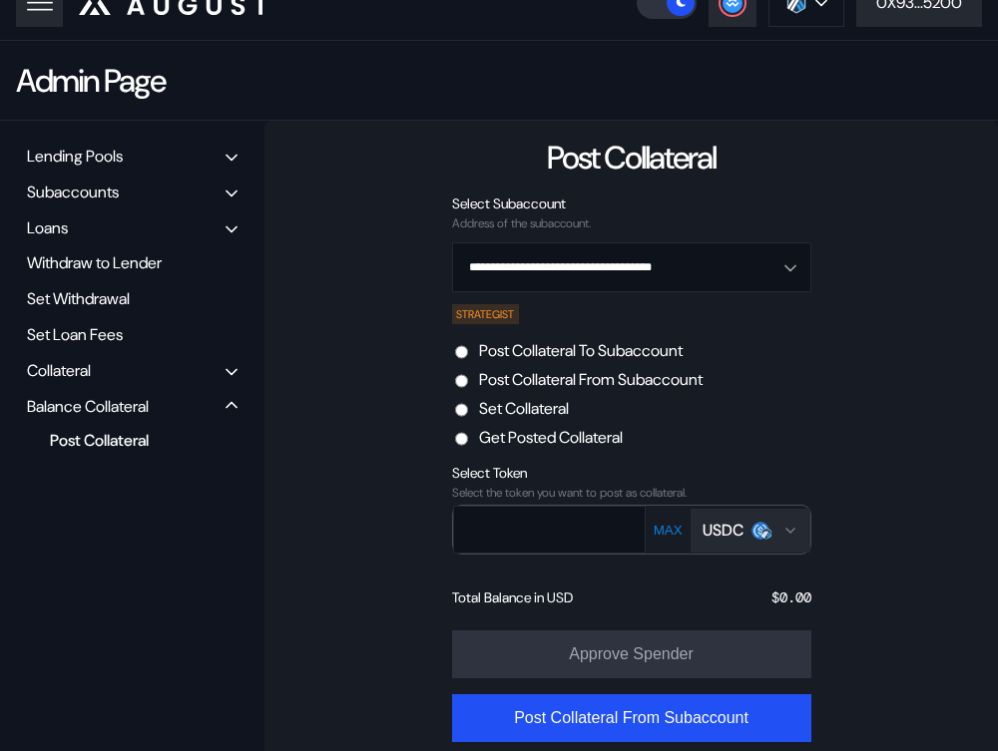
scroll to position [103, 0]
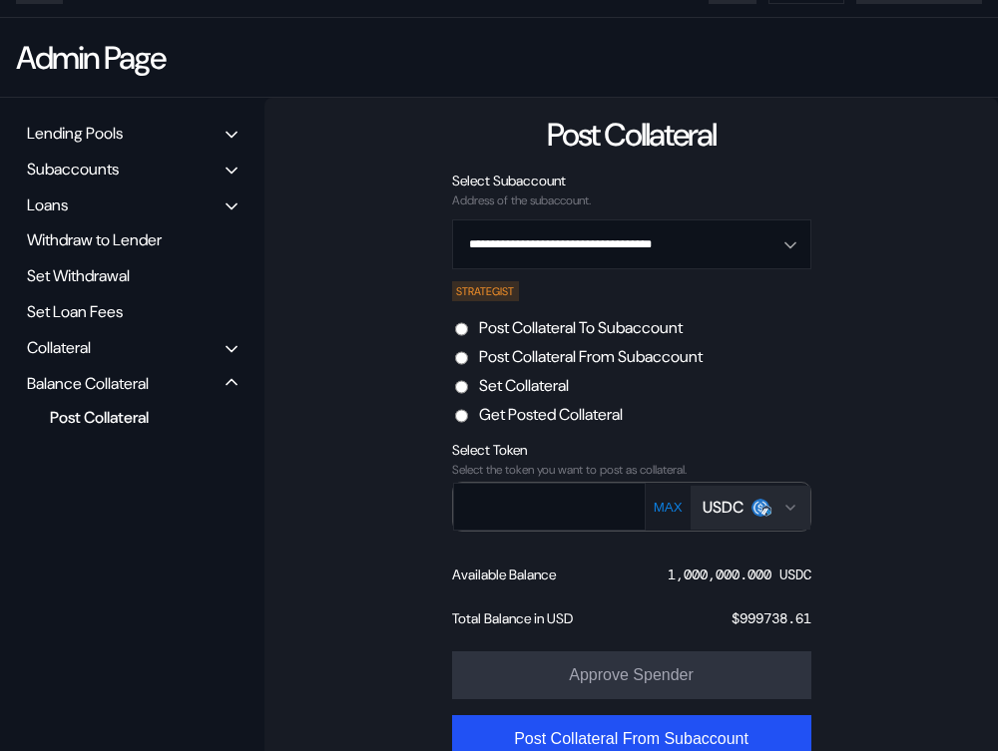
click at [660, 512] on button "MAX" at bounding box center [667, 507] width 41 height 17
type input "*********"
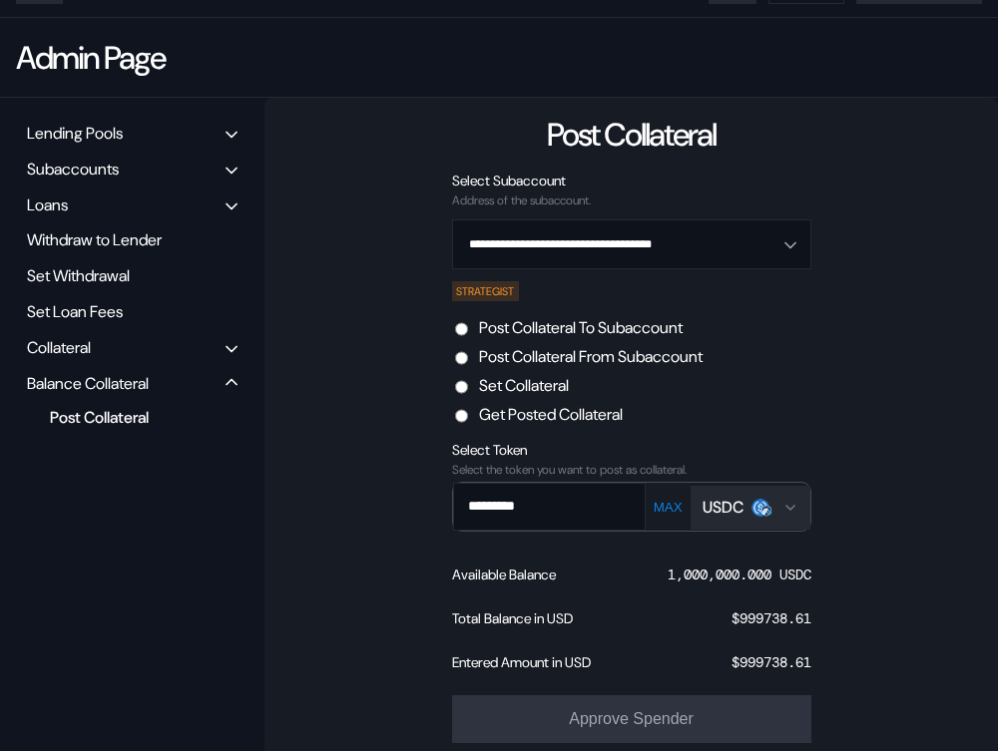
scroll to position [192, 0]
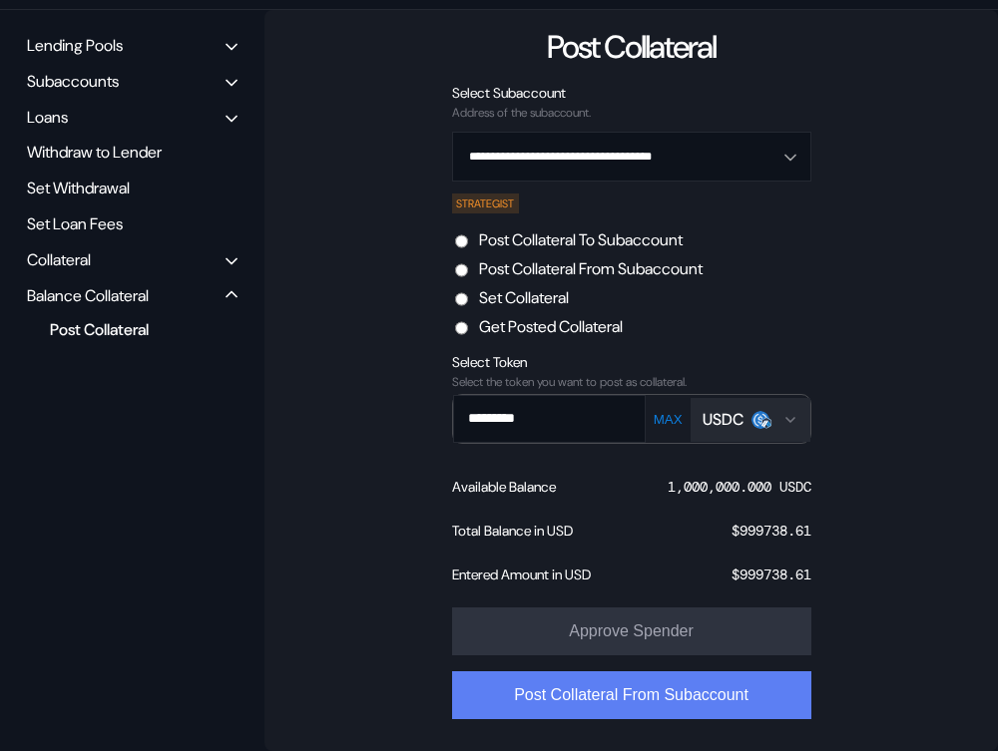
click at [629, 694] on button "Post Collateral From Subaccount" at bounding box center [631, 695] width 359 height 48
